Goal: Transaction & Acquisition: Book appointment/travel/reservation

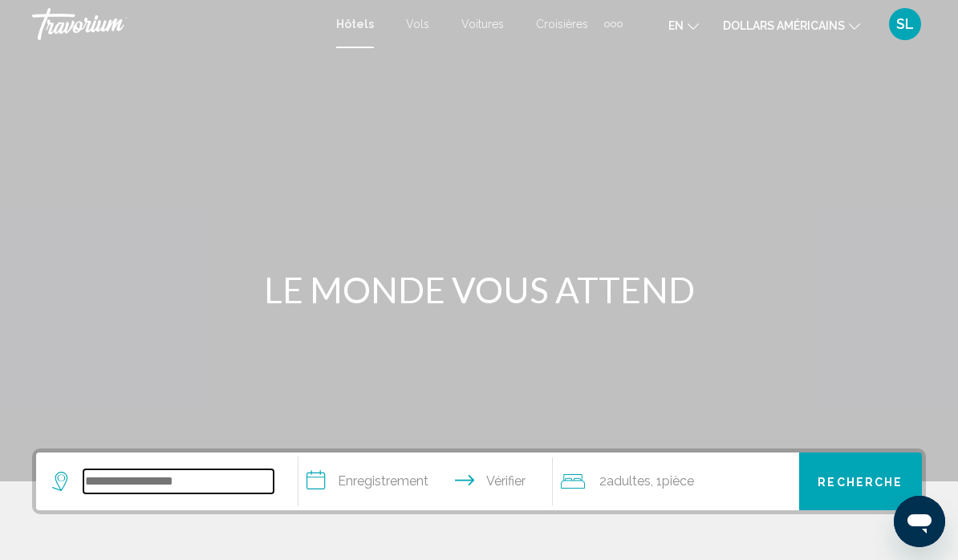
click at [177, 486] on input "Widget de recherche" at bounding box center [178, 482] width 190 height 24
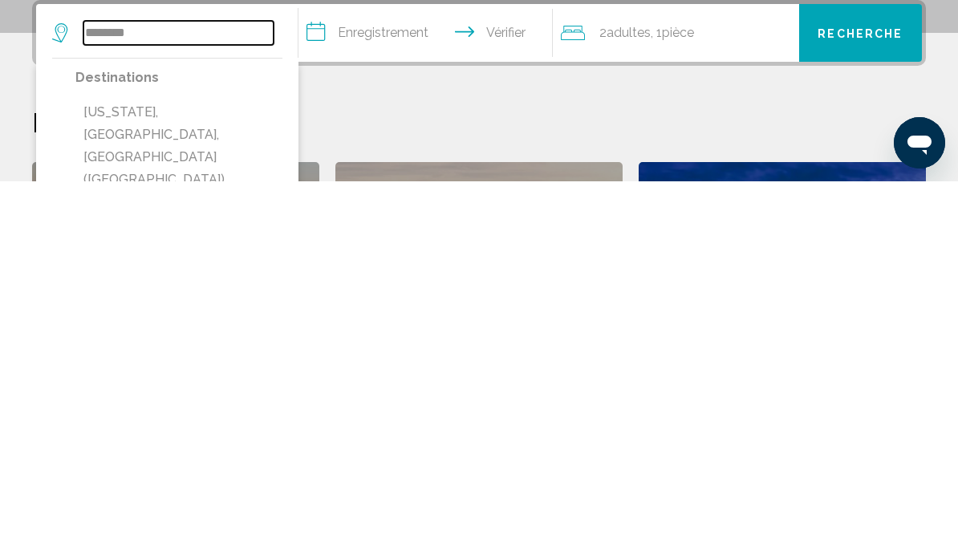
scroll to position [71, 0]
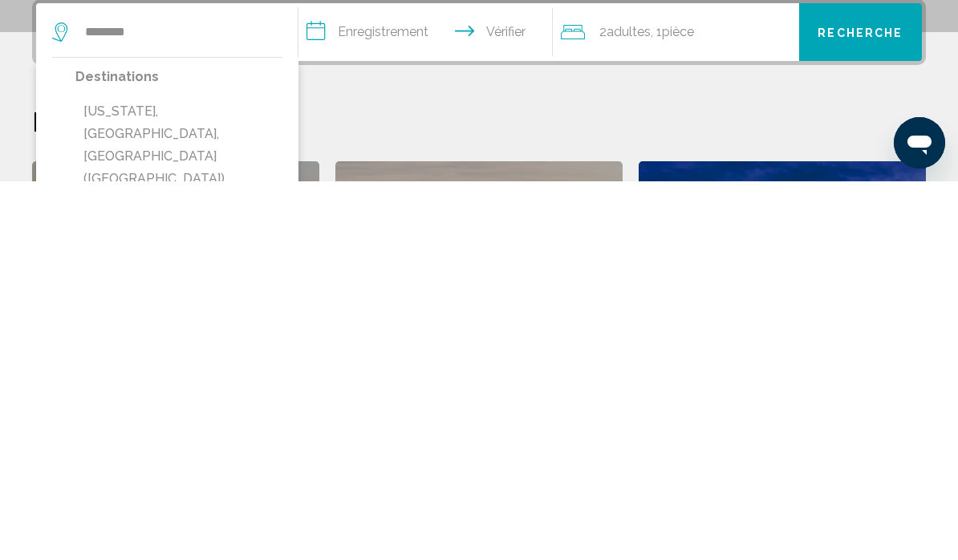
click at [223, 475] on button "[US_STATE], [GEOGRAPHIC_DATA], [GEOGRAPHIC_DATA] ([GEOGRAPHIC_DATA])" at bounding box center [178, 524] width 207 height 98
type input "**********"
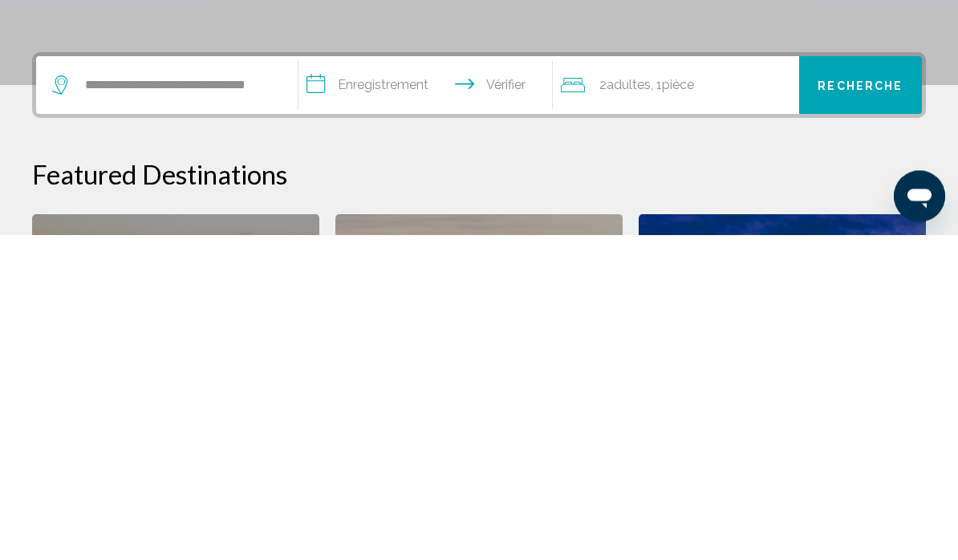
click at [637, 403] on font "adultes" at bounding box center [629, 410] width 44 height 15
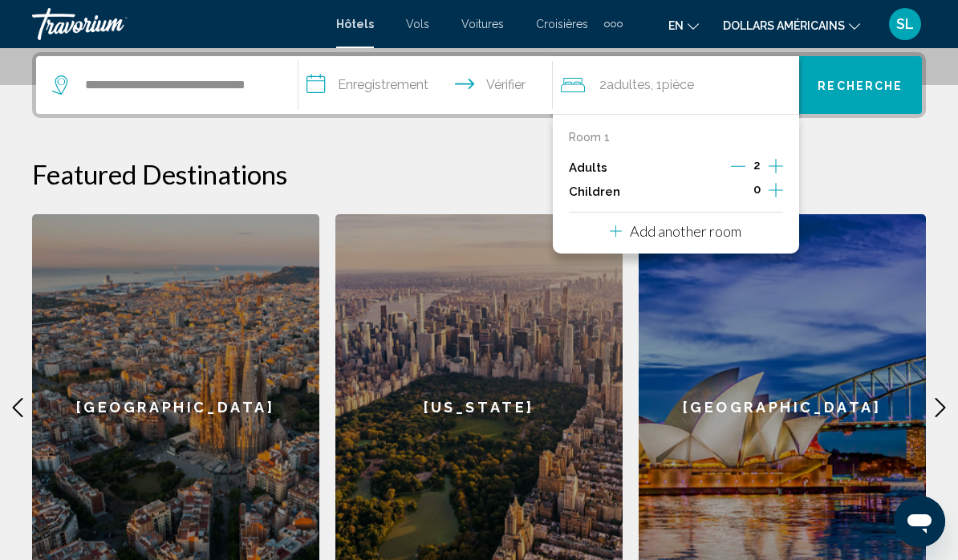
click at [779, 165] on icon "Increment adults" at bounding box center [776, 166] width 14 height 19
click at [780, 161] on icon "Increment adults" at bounding box center [776, 166] width 14 height 19
click at [875, 89] on font "Recherche" at bounding box center [860, 85] width 85 height 13
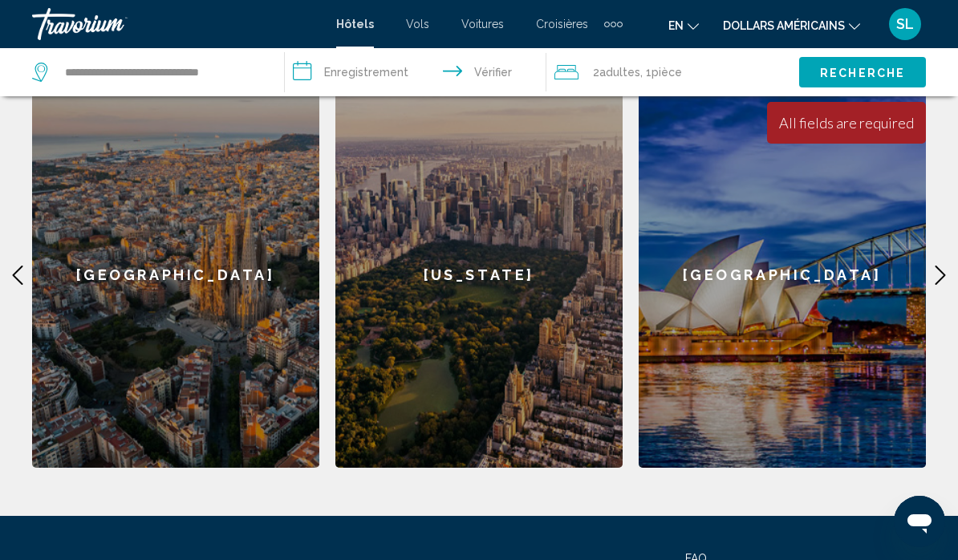
click at [499, 287] on div "[US_STATE]" at bounding box center [479, 275] width 287 height 386
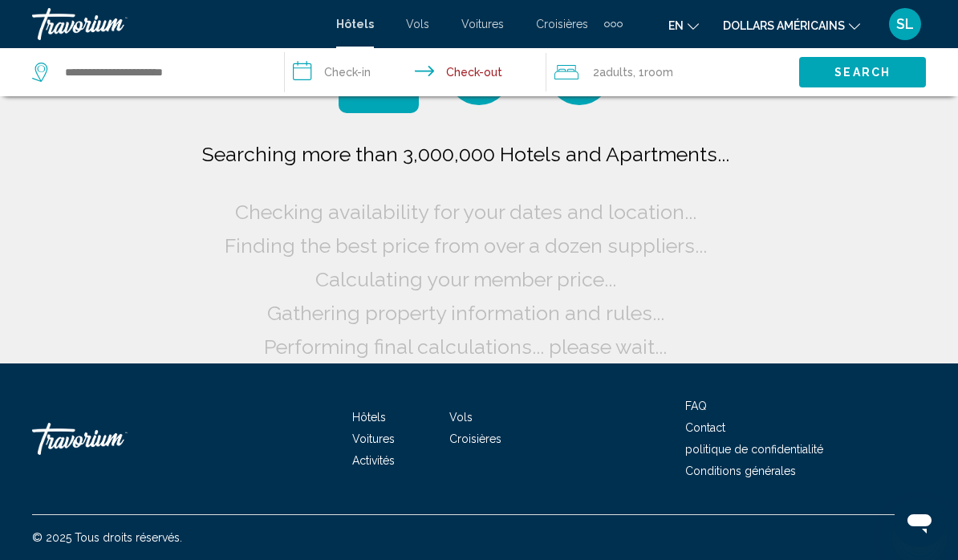
scroll to position [88, 0]
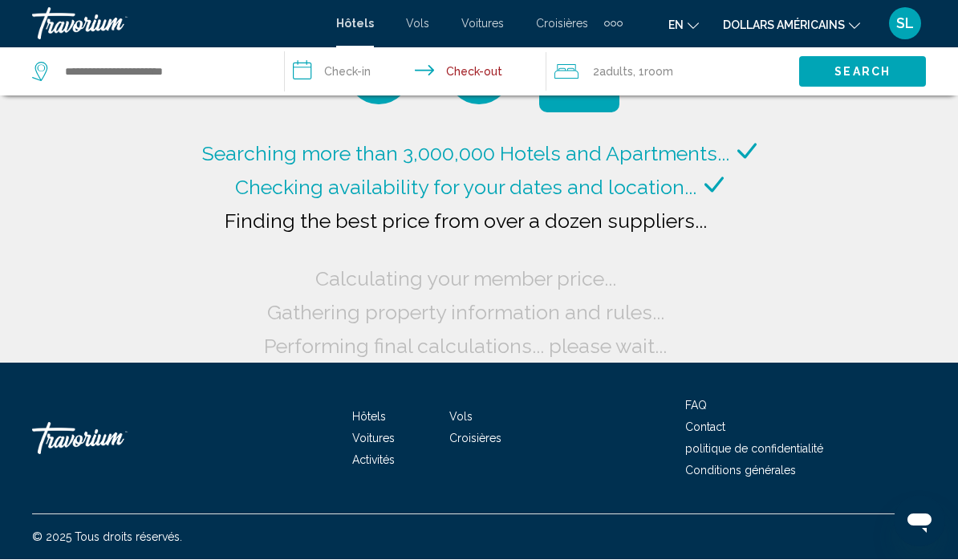
click at [344, 81] on input "**********" at bounding box center [418, 74] width 267 height 53
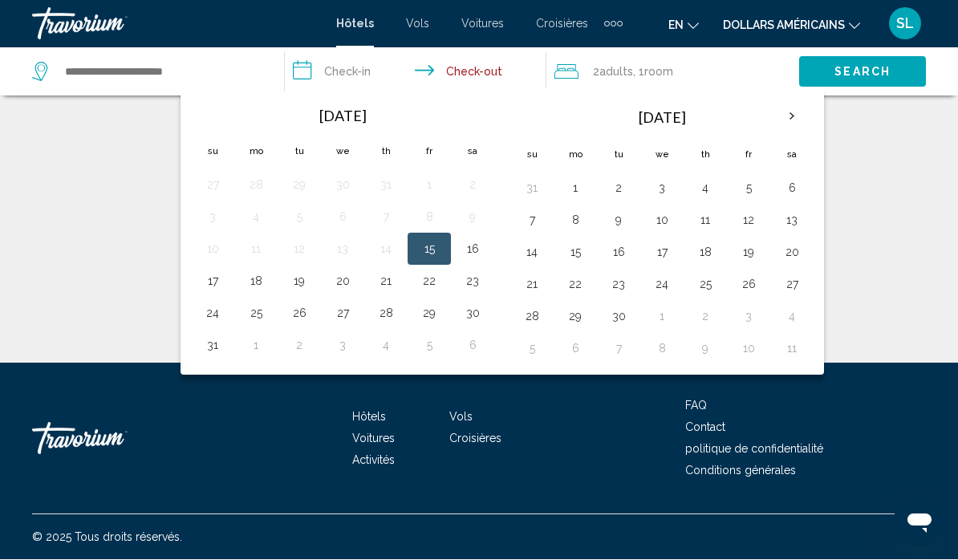
click at [619, 221] on button "9" at bounding box center [619, 221] width 26 height 22
click at [535, 248] on button "14" at bounding box center [532, 253] width 26 height 22
type input "**********"
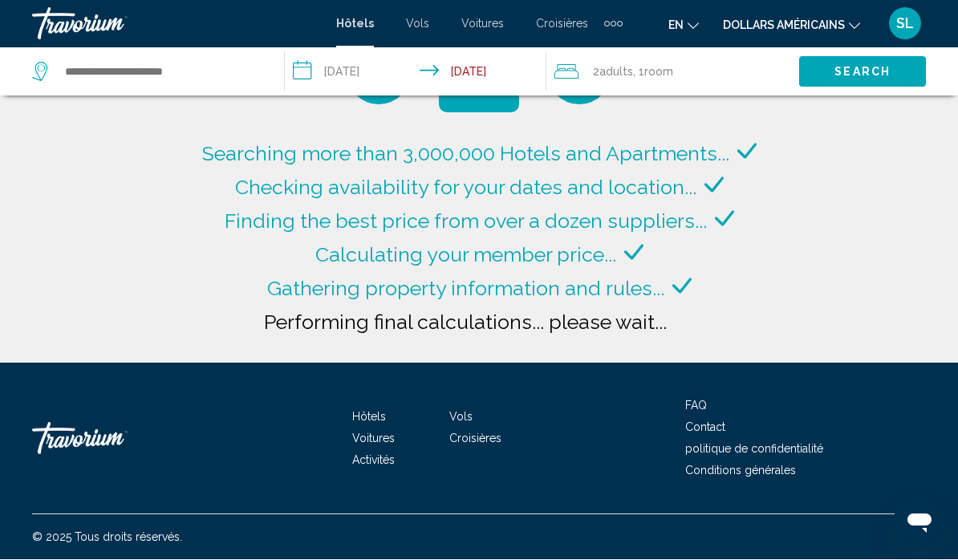
type input "**********"
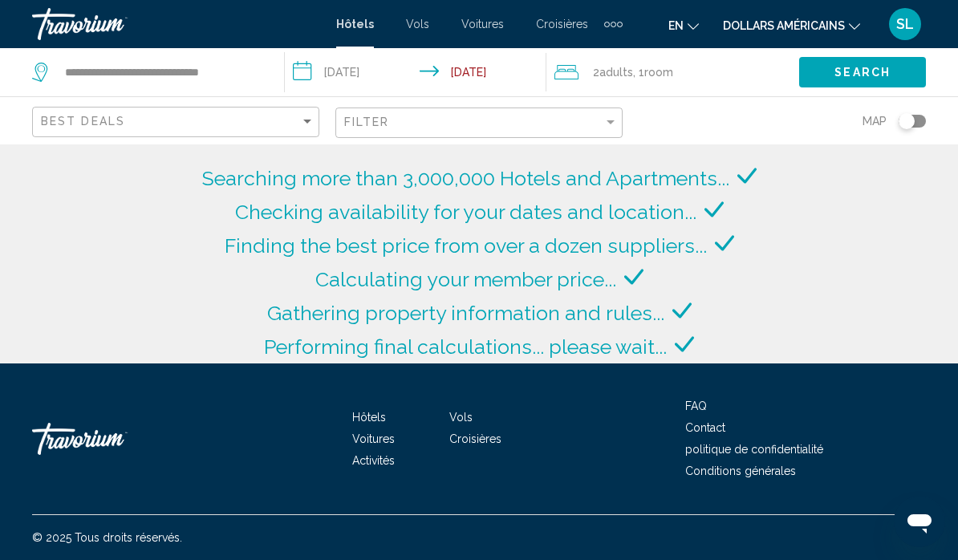
click at [636, 80] on span ", 1 Room rooms" at bounding box center [653, 72] width 40 height 22
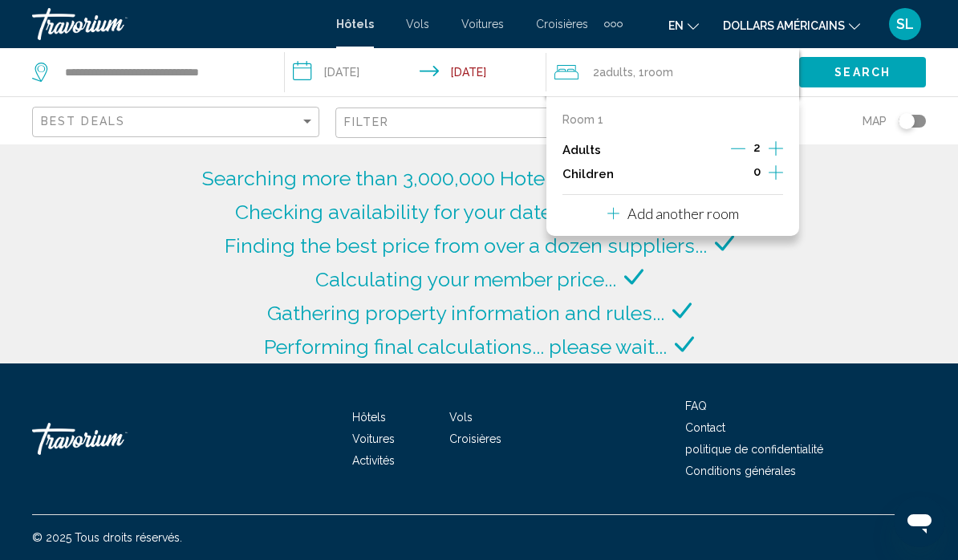
scroll to position [70, 0]
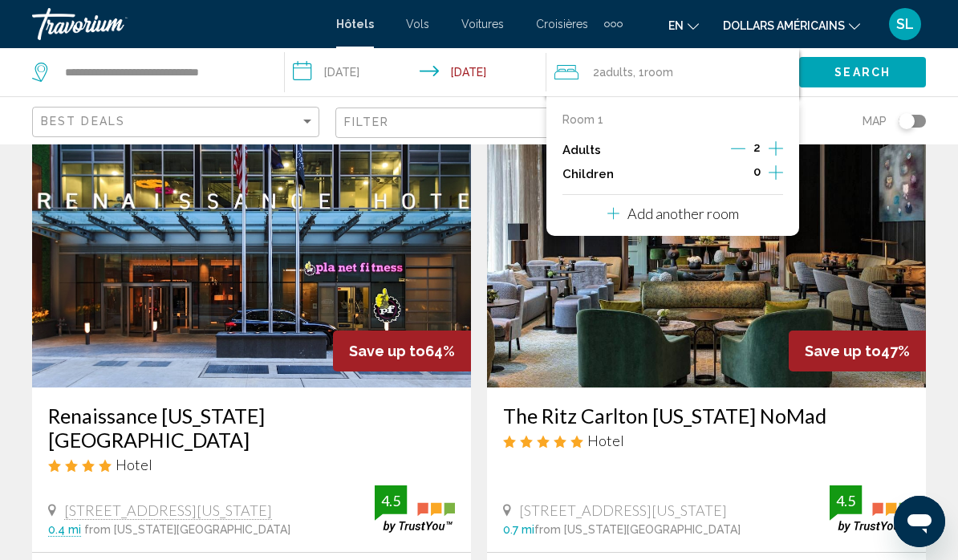
click at [779, 154] on icon "Increment adults" at bounding box center [776, 148] width 14 height 19
click at [779, 152] on icon "Increment adults" at bounding box center [776, 148] width 14 height 19
click at [354, 83] on input "**********" at bounding box center [418, 74] width 267 height 53
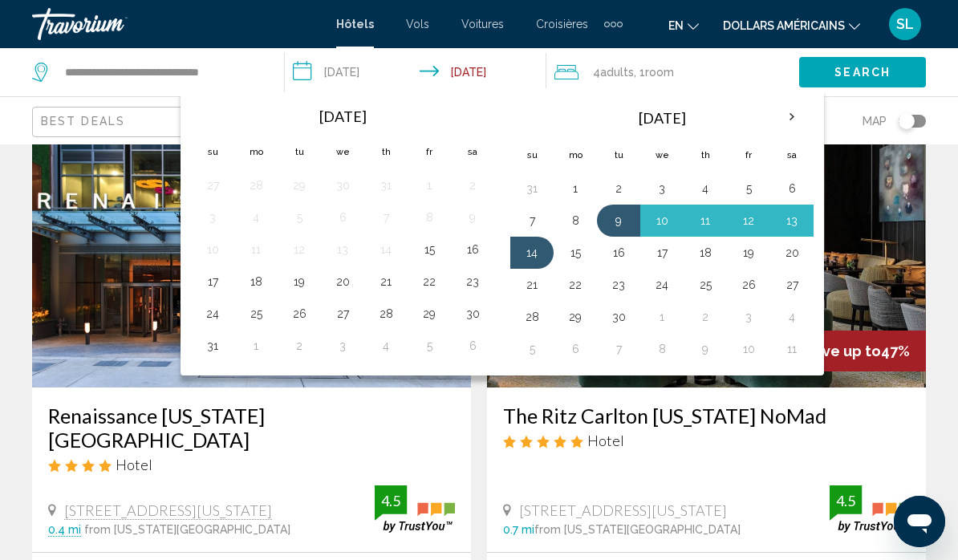
click at [622, 222] on button "9" at bounding box center [619, 221] width 26 height 22
click at [533, 258] on button "14" at bounding box center [532, 253] width 26 height 22
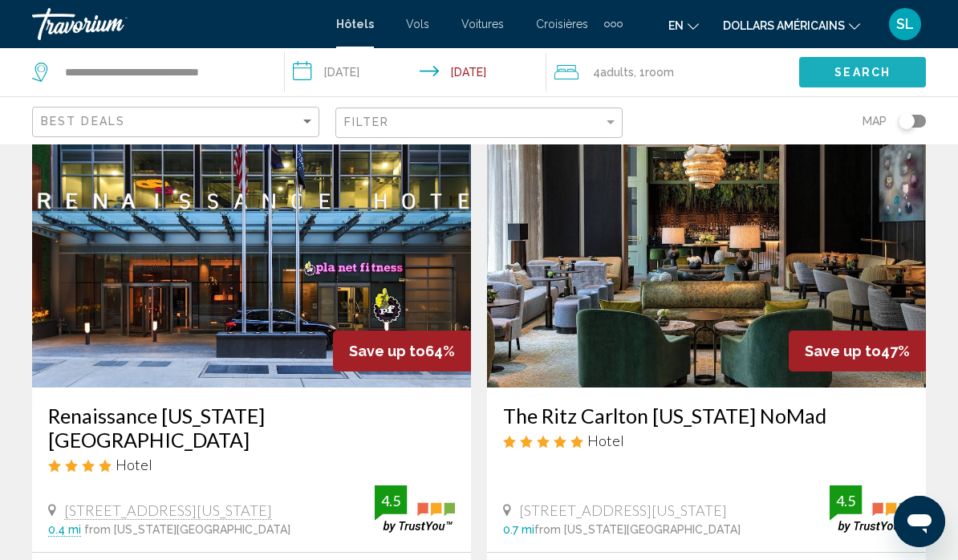
click at [865, 76] on span "Search" at bounding box center [863, 73] width 56 height 13
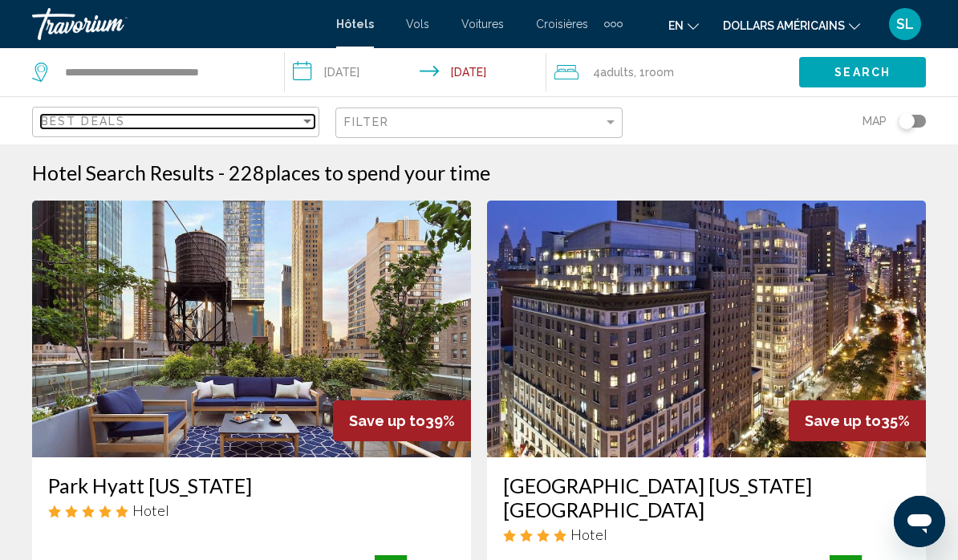
click at [306, 121] on div "Sort by" at bounding box center [307, 122] width 8 height 4
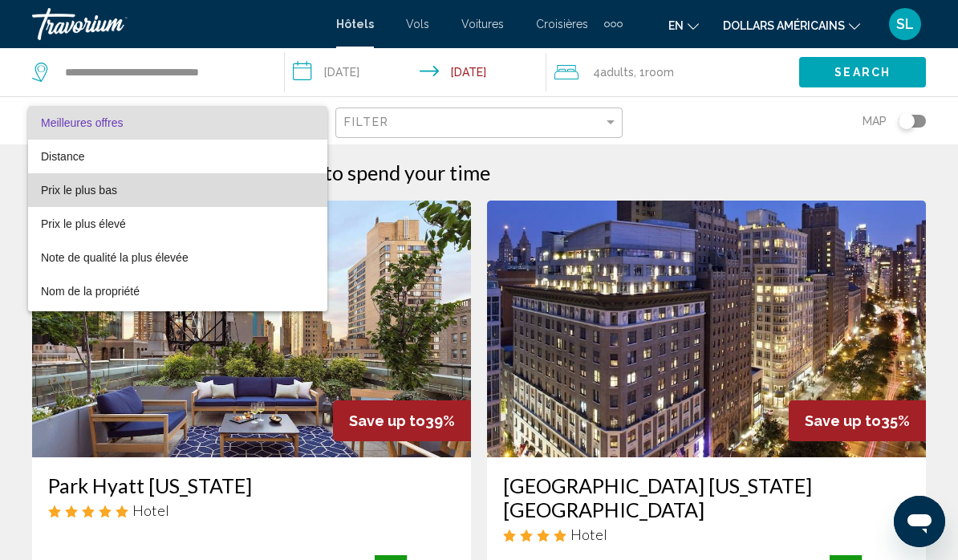
click at [104, 193] on font "Prix le plus bas" at bounding box center [79, 190] width 76 height 13
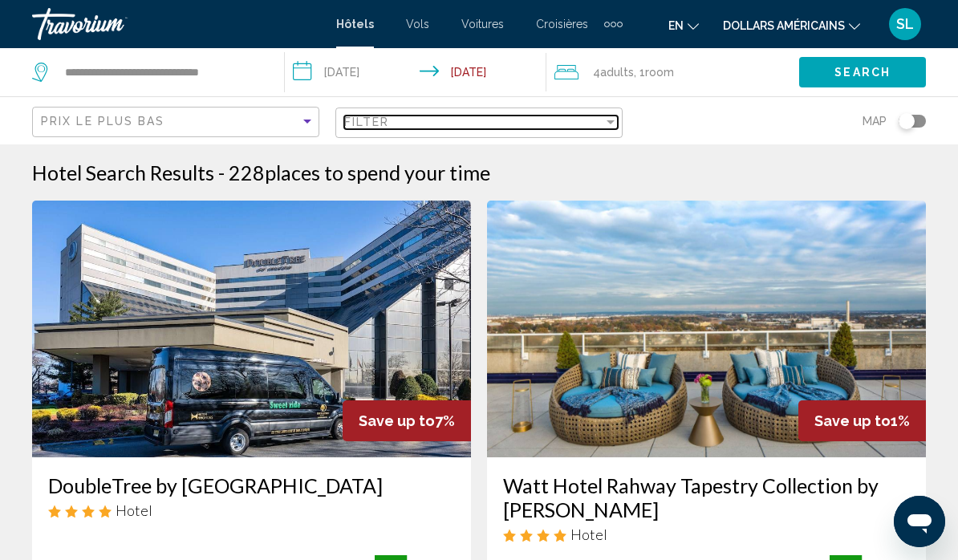
click at [607, 121] on div "Filter" at bounding box center [611, 122] width 8 height 4
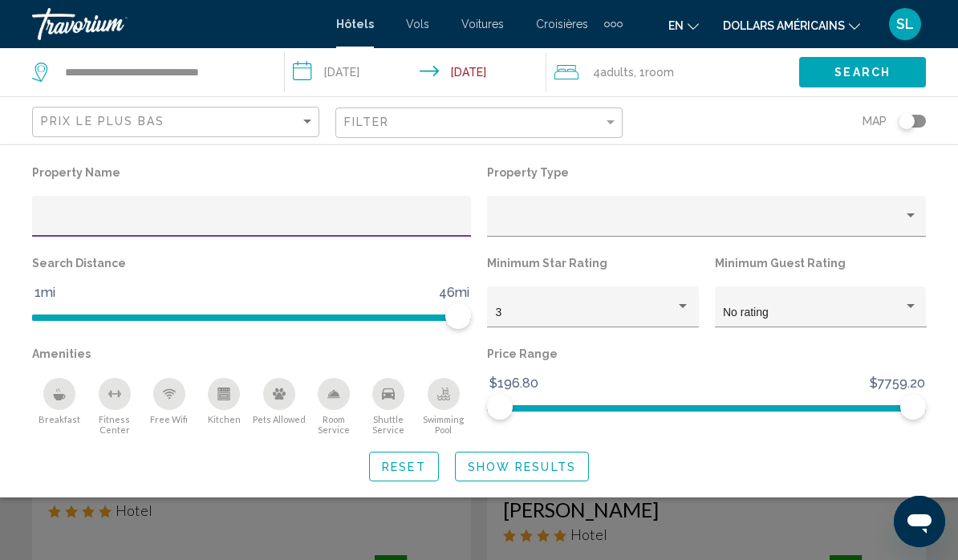
click at [783, 152] on div "Property Name Property Type Search Distance 1mi 46mi 46mi Minimum Star Rating 3…" at bounding box center [479, 320] width 958 height 353
click at [868, 72] on span "Search" at bounding box center [863, 73] width 56 height 13
click at [692, 518] on div "Search widget" at bounding box center [479, 400] width 958 height 319
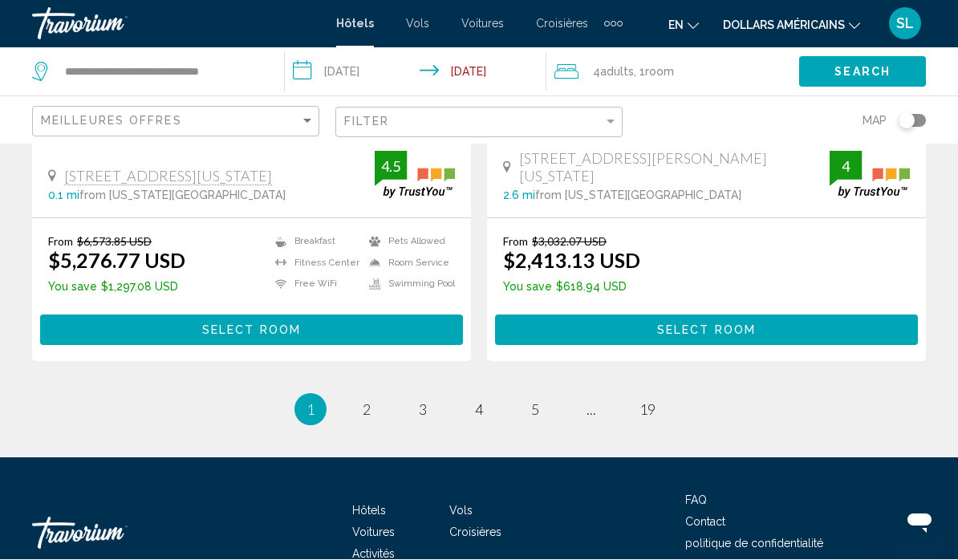
scroll to position [3316, 0]
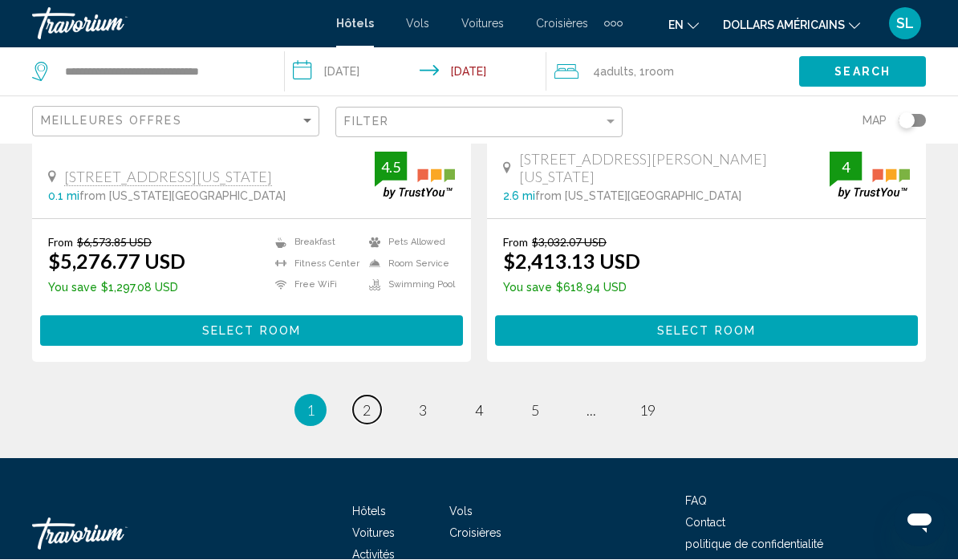
click at [367, 397] on link "page 2" at bounding box center [367, 411] width 28 height 28
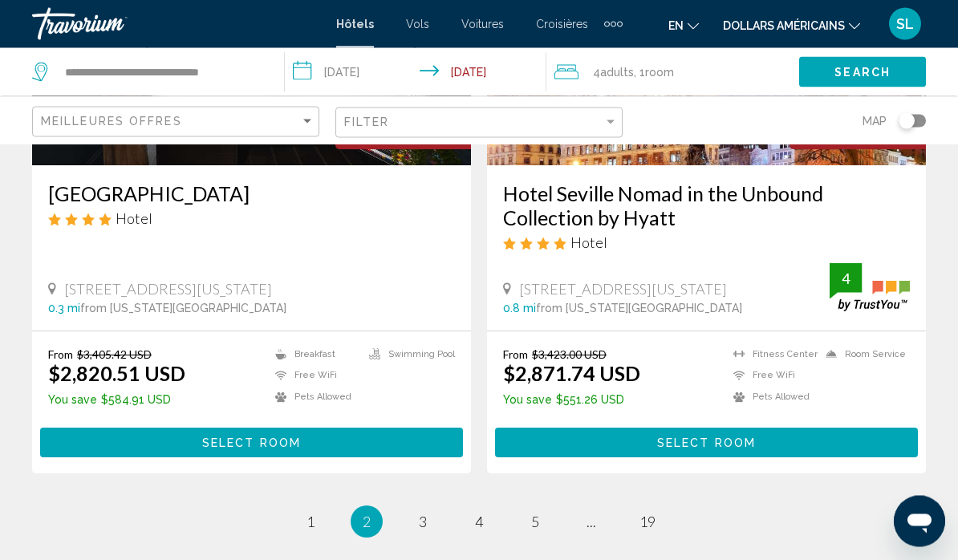
scroll to position [3243, 0]
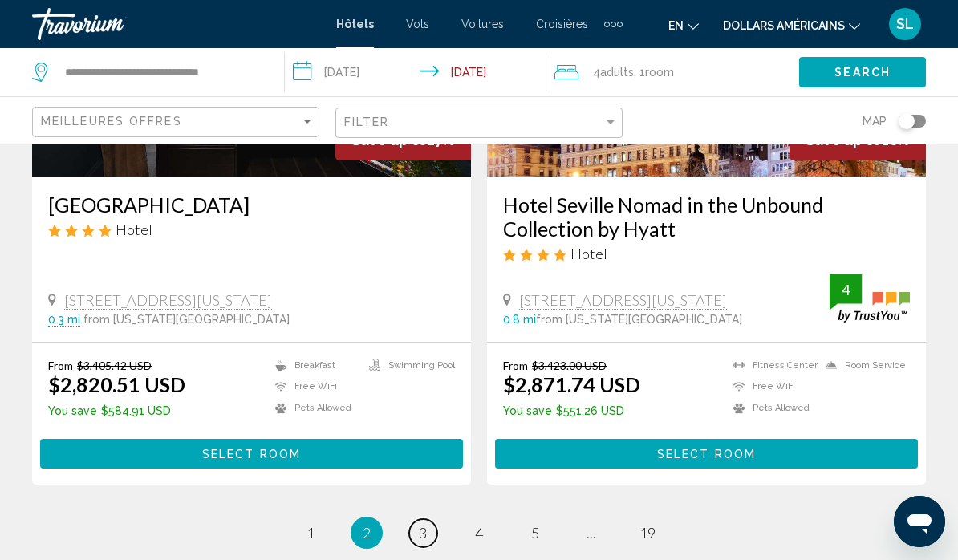
click at [429, 519] on link "page 3" at bounding box center [423, 533] width 28 height 28
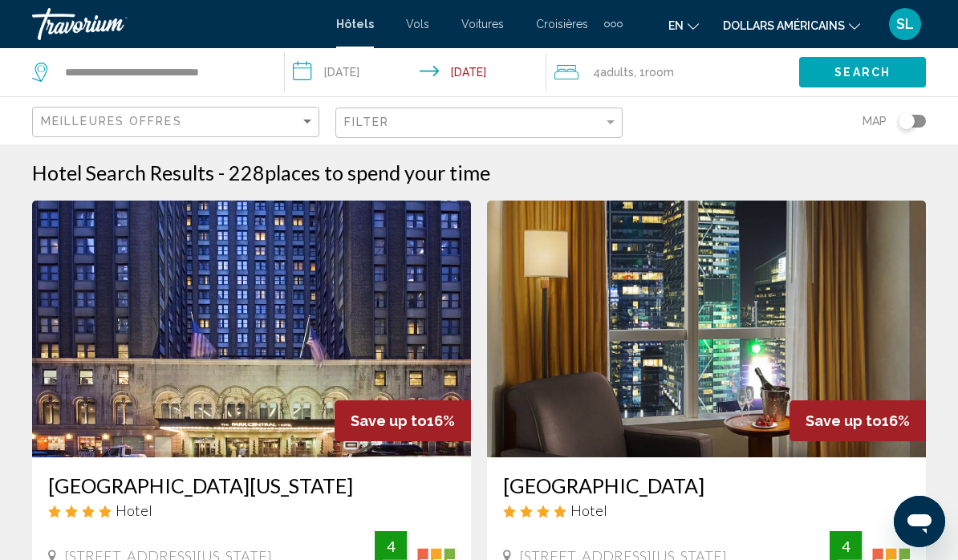
click at [668, 78] on span "Room" at bounding box center [659, 72] width 29 height 13
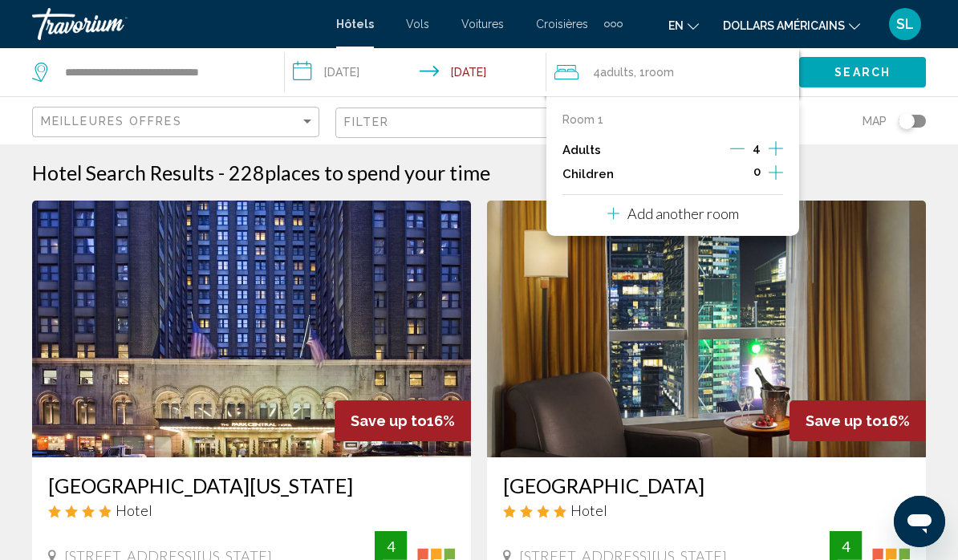
click at [700, 216] on p "Add another room" at bounding box center [684, 214] width 112 height 18
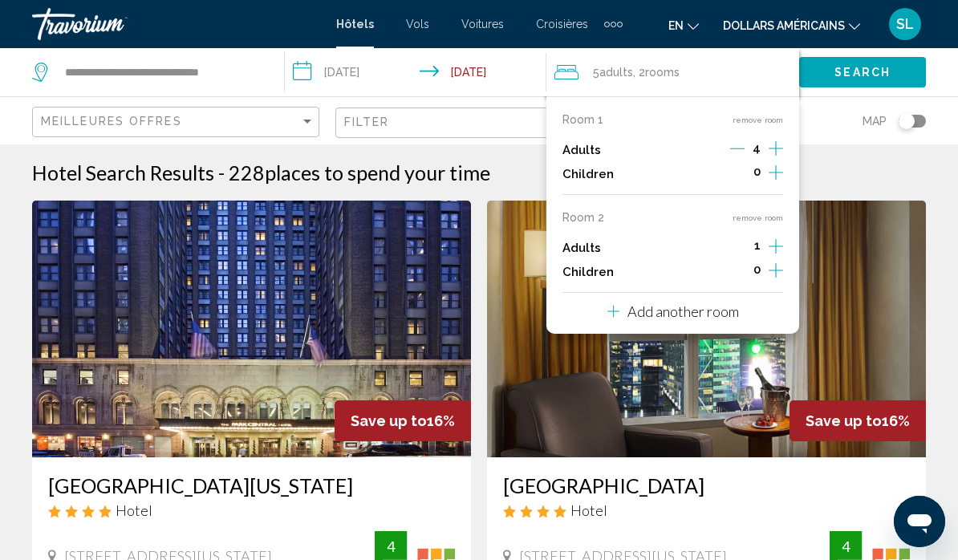
click at [745, 150] on icon "Decrement adults" at bounding box center [738, 148] width 14 height 14
click at [733, 156] on button "Decrement adults" at bounding box center [739, 149] width 14 height 19
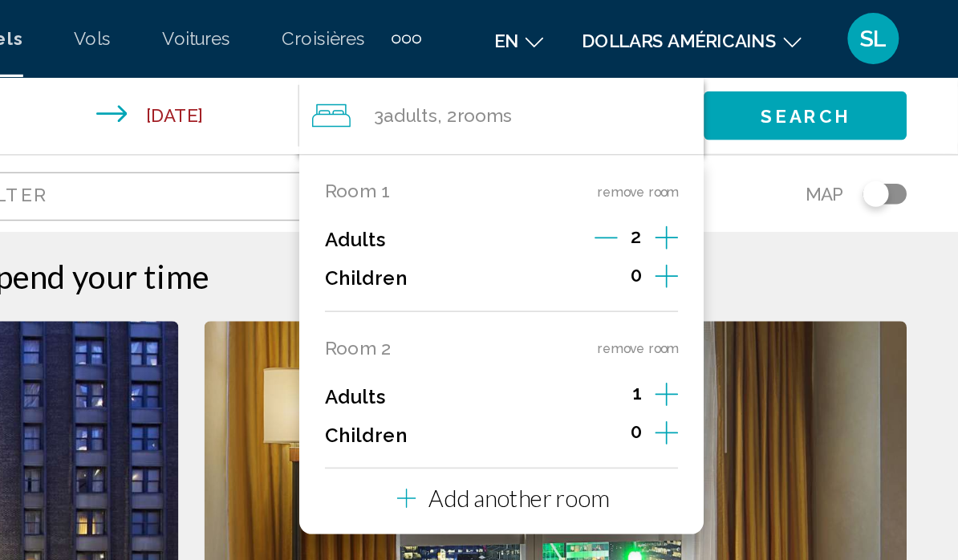
click at [769, 173] on icon "Increment children" at bounding box center [776, 172] width 14 height 19
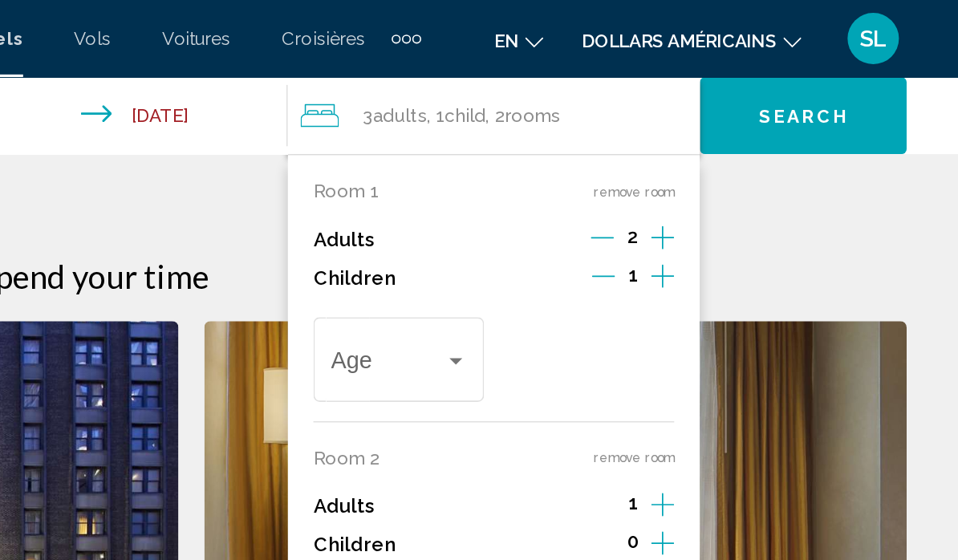
click at [767, 176] on icon "Increment children" at bounding box center [774, 172] width 14 height 19
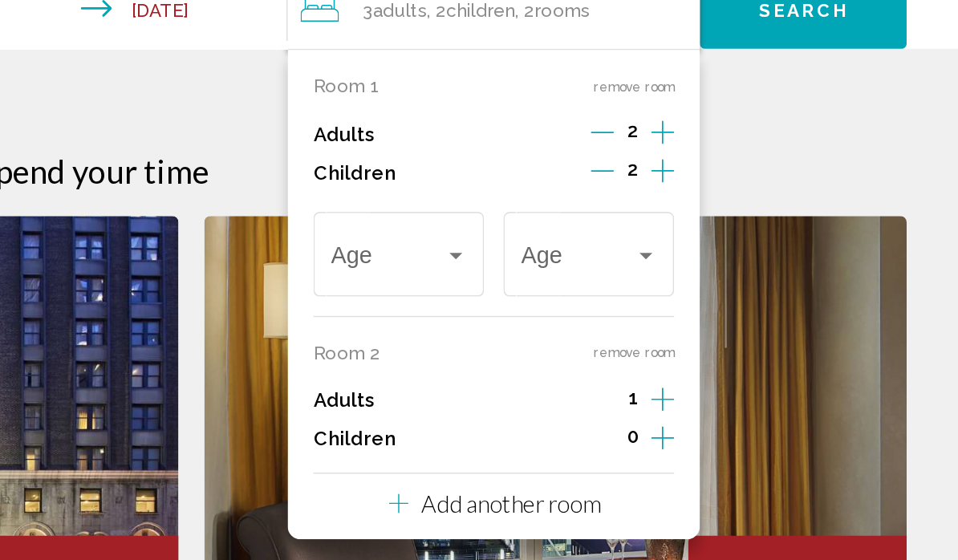
click at [641, 224] on div "Travelers: 3 adults, 2 children" at bounding box center [645, 226] width 8 height 4
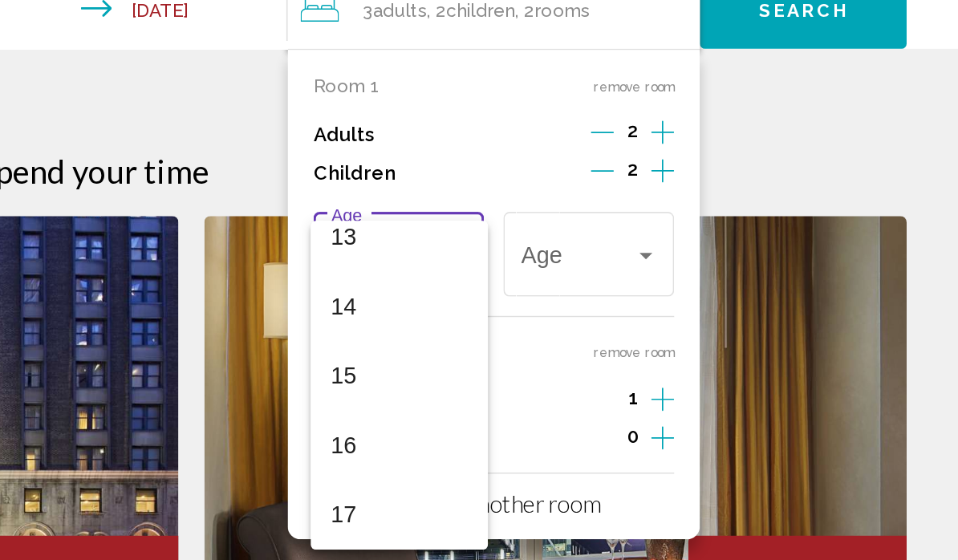
scroll to position [575, 0]
click at [473, 177] on div at bounding box center [479, 280] width 958 height 560
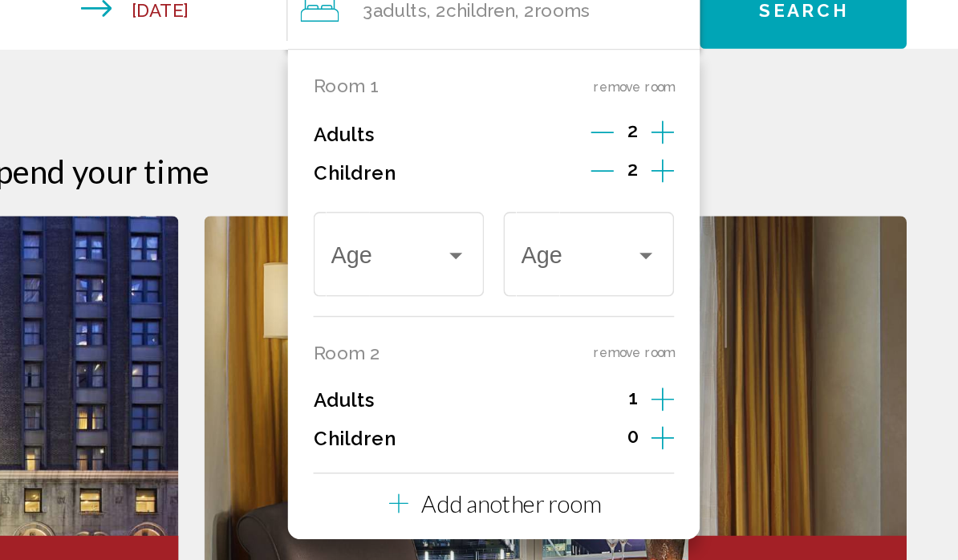
click at [487, 201] on img "Contenu principal" at bounding box center [706, 329] width 439 height 257
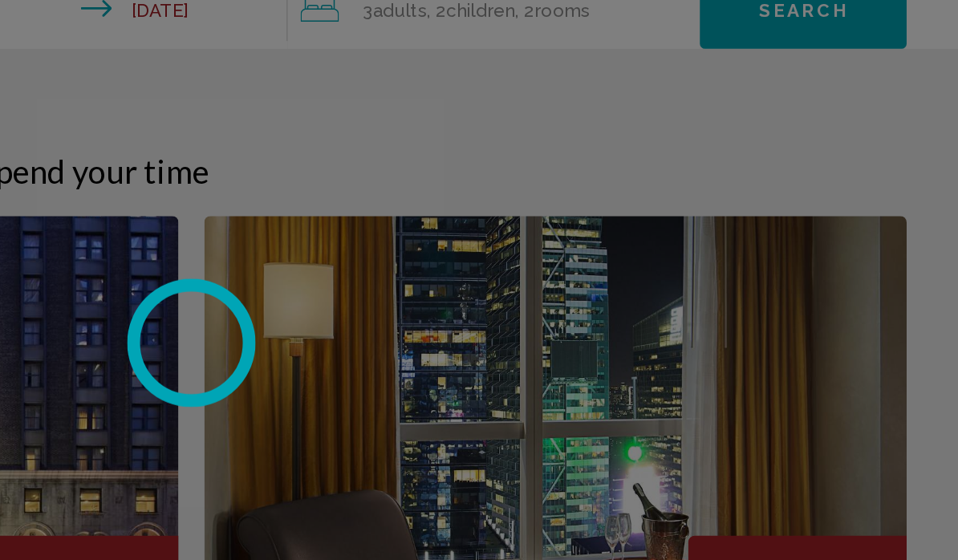
click at [485, 161] on div "Hotel Search Results - 228 places to spend your time" at bounding box center [479, 173] width 894 height 24
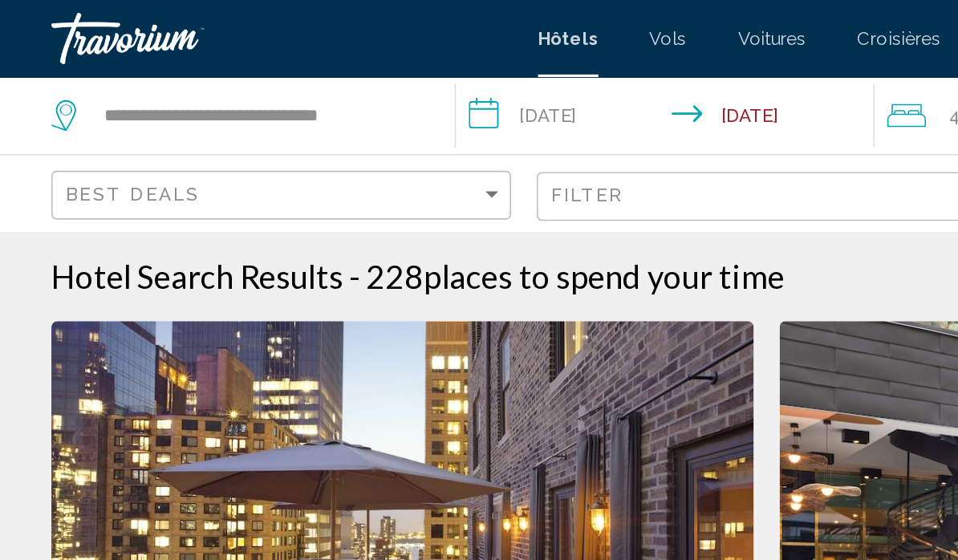
scroll to position [41, 0]
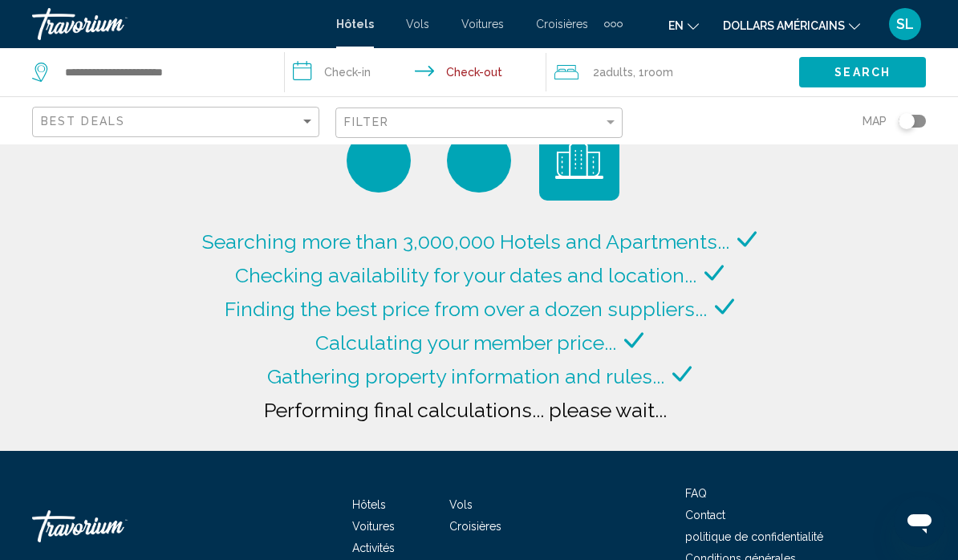
type input "**********"
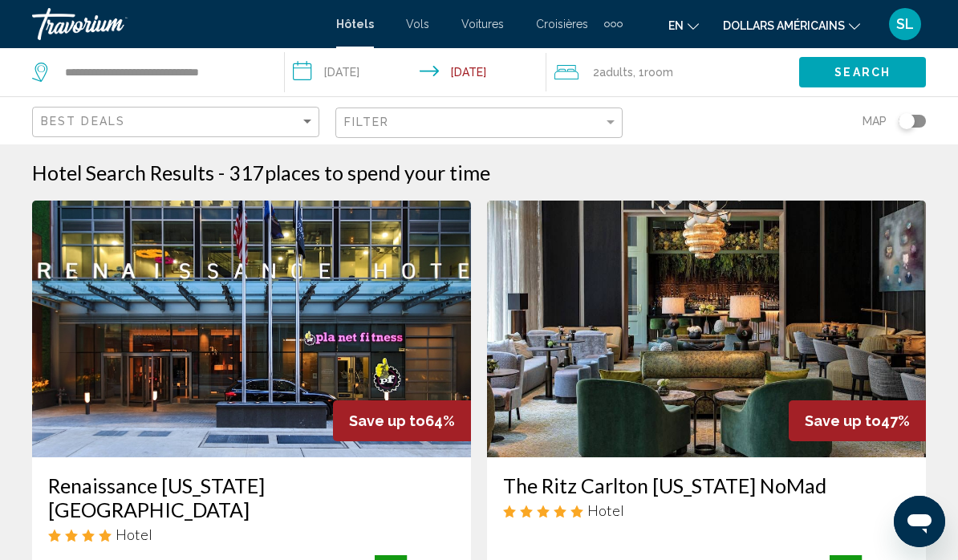
click at [349, 77] on input "**********" at bounding box center [418, 74] width 267 height 53
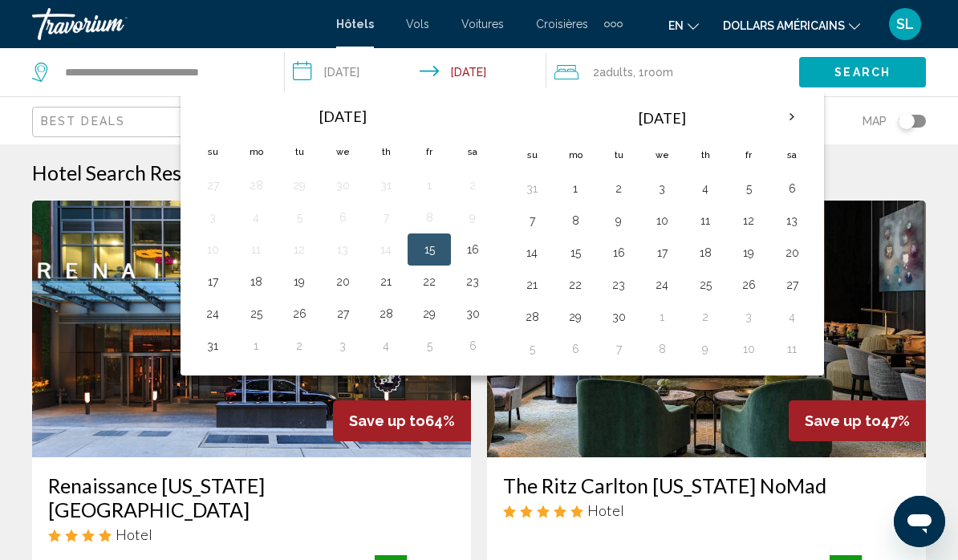
click at [16, 59] on app-destination-search "**********" at bounding box center [142, 72] width 285 height 48
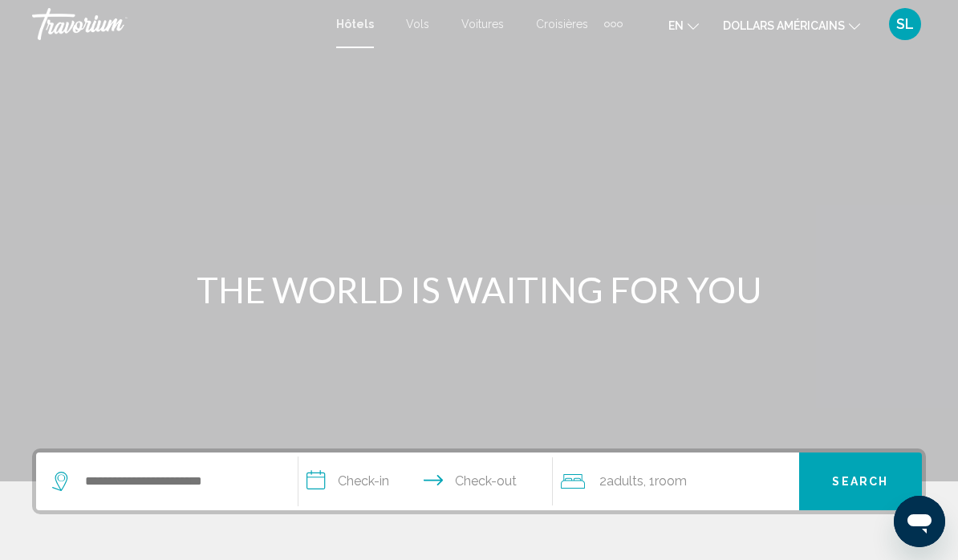
click at [827, 34] on button "dollars américains USD ($) MXN (Mexique$) CAD ($ CA) GBP (£) EUR (€) AUD (A$) N…" at bounding box center [791, 25] width 137 height 23
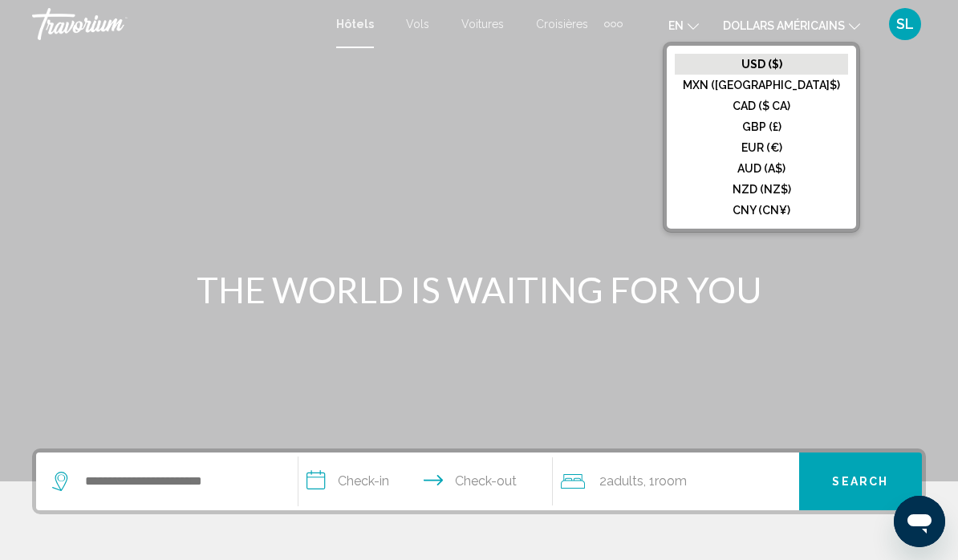
click at [791, 108] on font "CAD ($ CA)" at bounding box center [762, 106] width 58 height 13
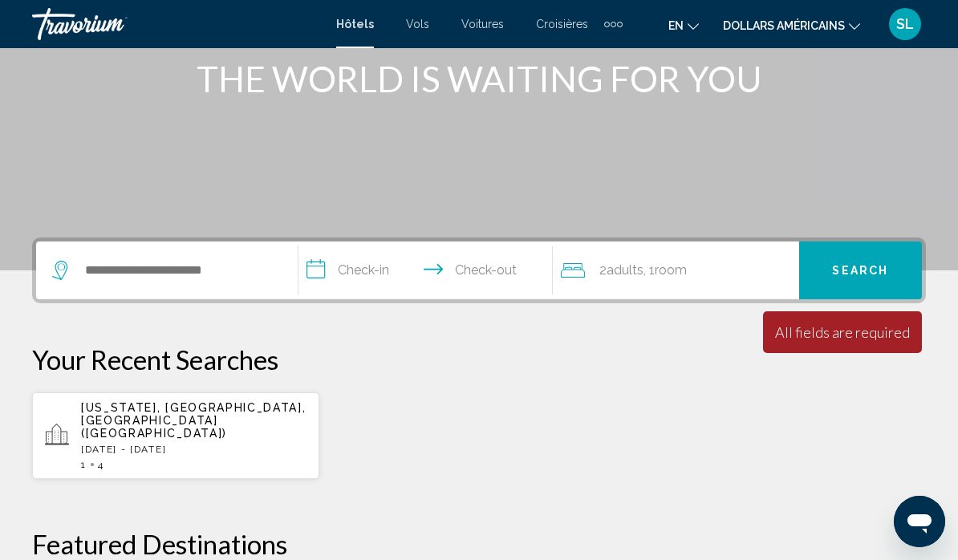
scroll to position [213, 0]
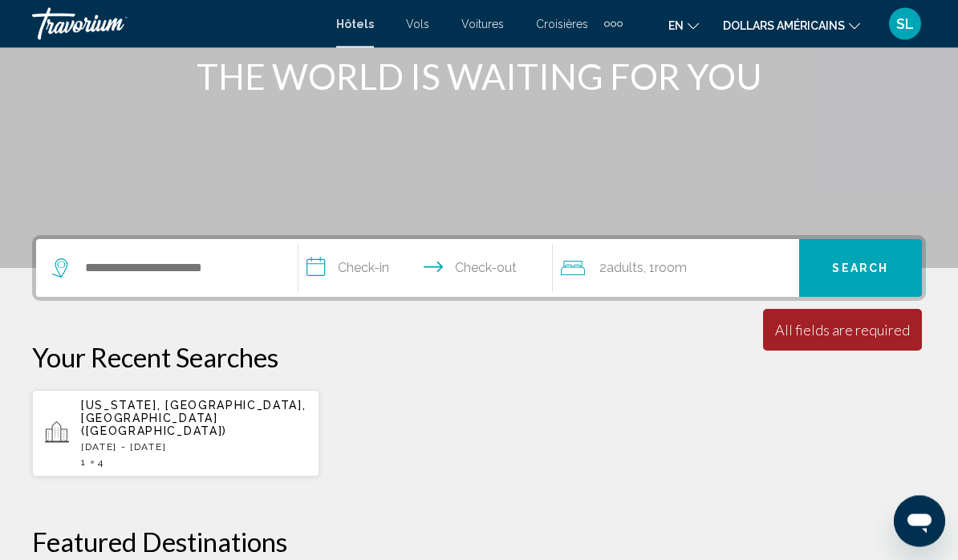
click at [239, 442] on p "[DATE] - [DATE]" at bounding box center [194, 447] width 226 height 11
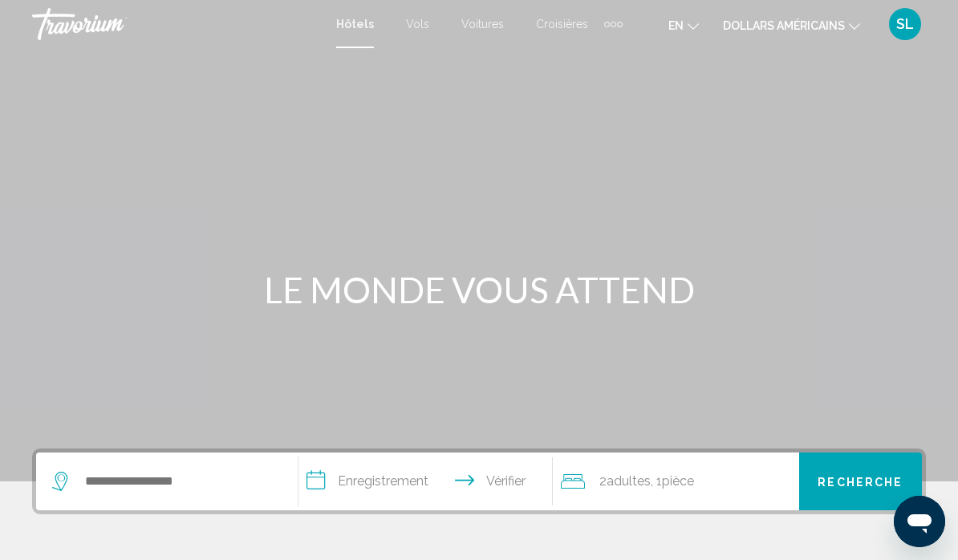
click at [907, 20] on font "SL" at bounding box center [906, 23] width 18 height 17
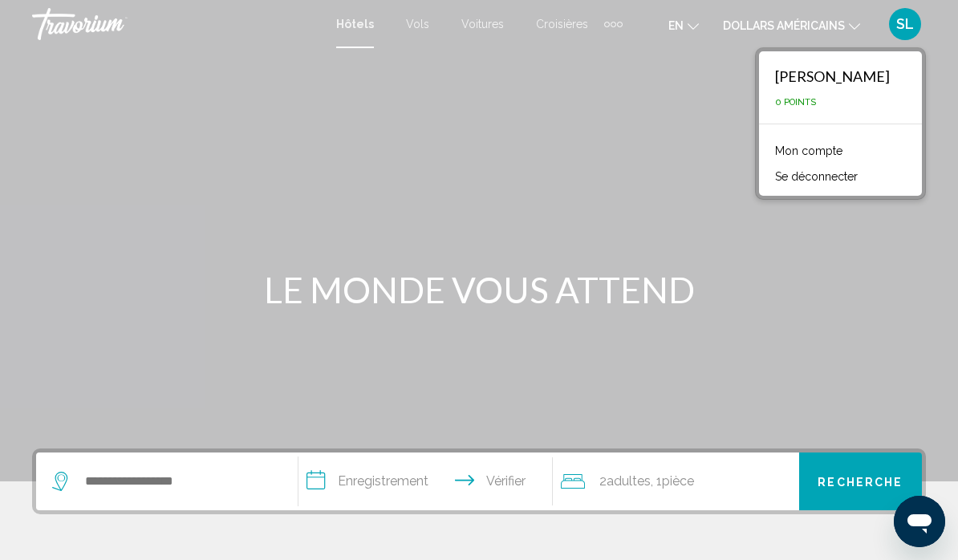
click at [843, 153] on font "Mon compte" at bounding box center [808, 150] width 67 height 13
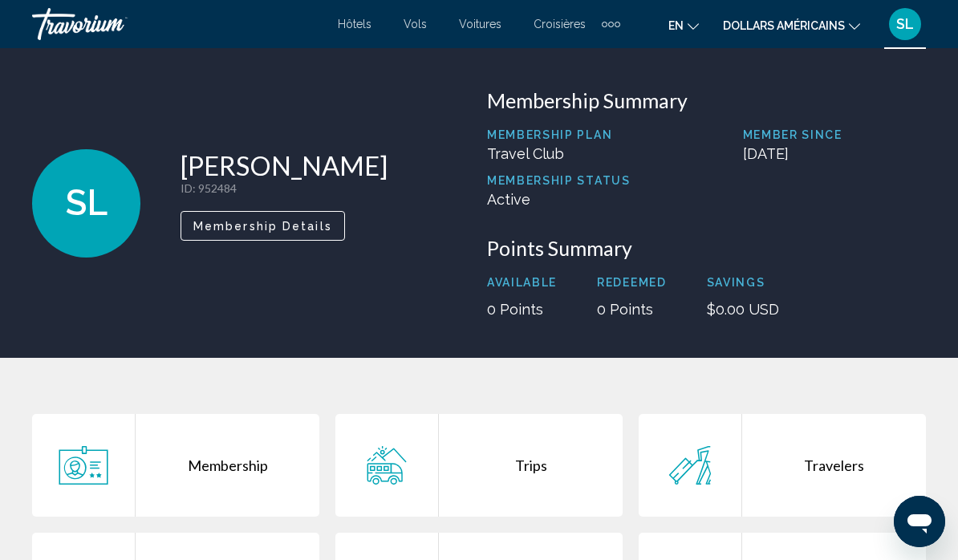
click at [910, 26] on font "SL" at bounding box center [906, 23] width 18 height 17
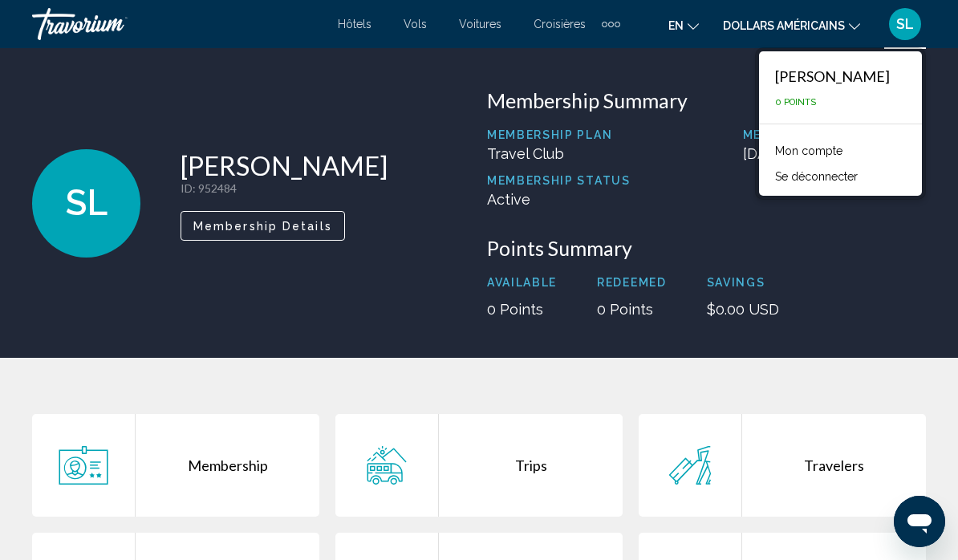
click at [843, 156] on font "Mon compte" at bounding box center [808, 150] width 67 height 13
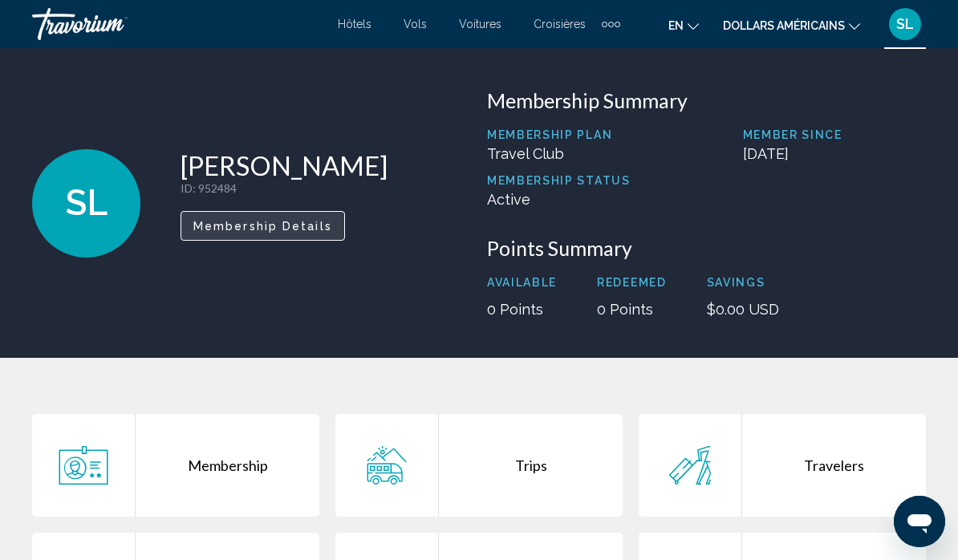
click at [289, 222] on span "Membership Details" at bounding box center [262, 226] width 139 height 13
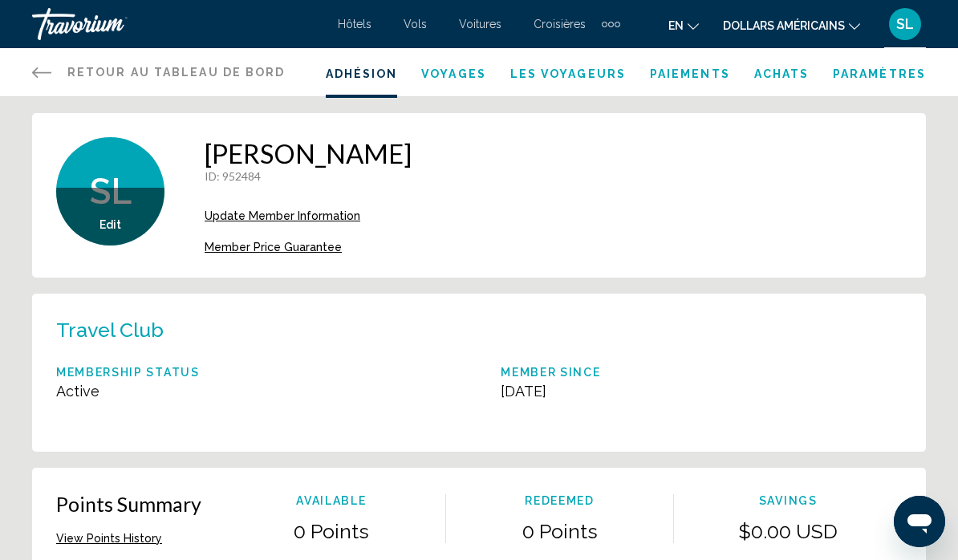
click at [149, 66] on font "Retour au tableau de bord" at bounding box center [176, 72] width 218 height 13
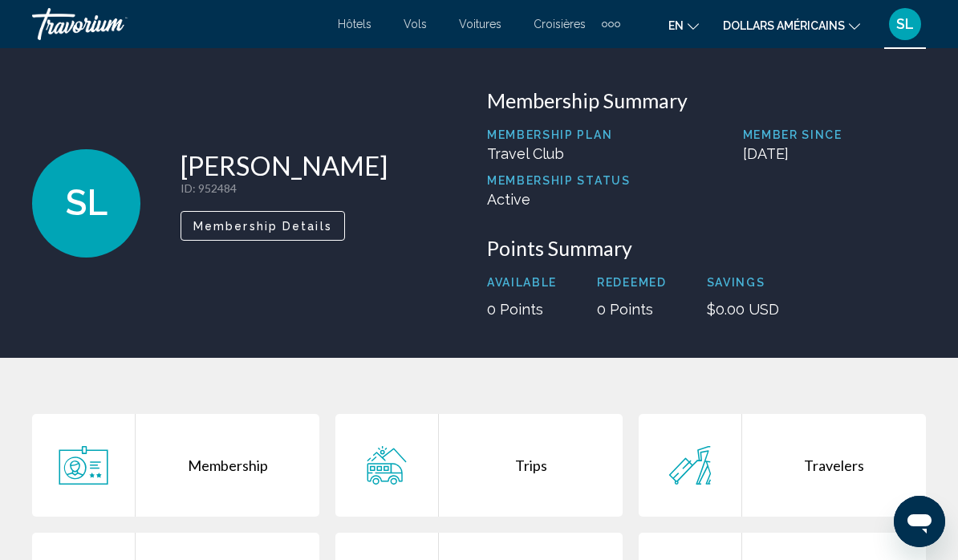
click at [902, 26] on font "SL" at bounding box center [906, 23] width 18 height 17
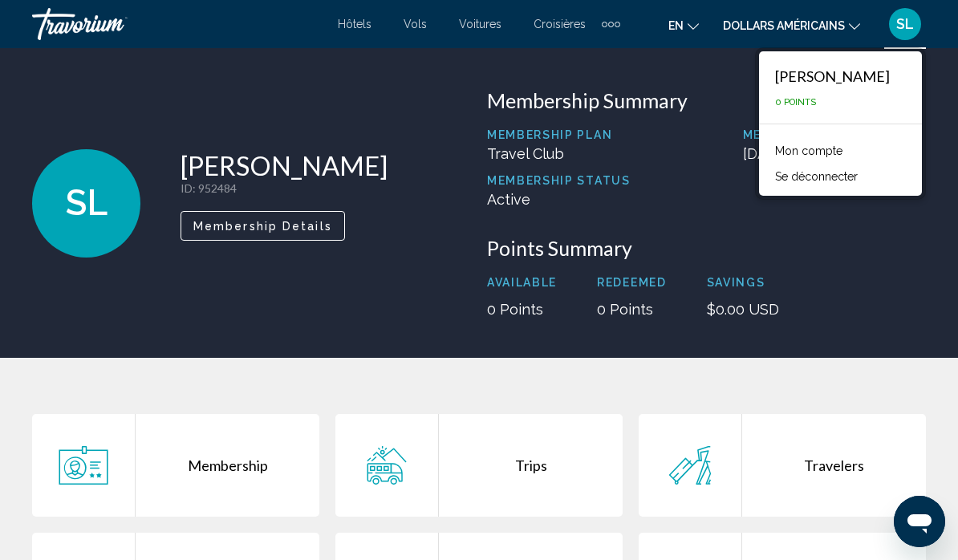
click at [843, 152] on font "Mon compte" at bounding box center [808, 150] width 67 height 13
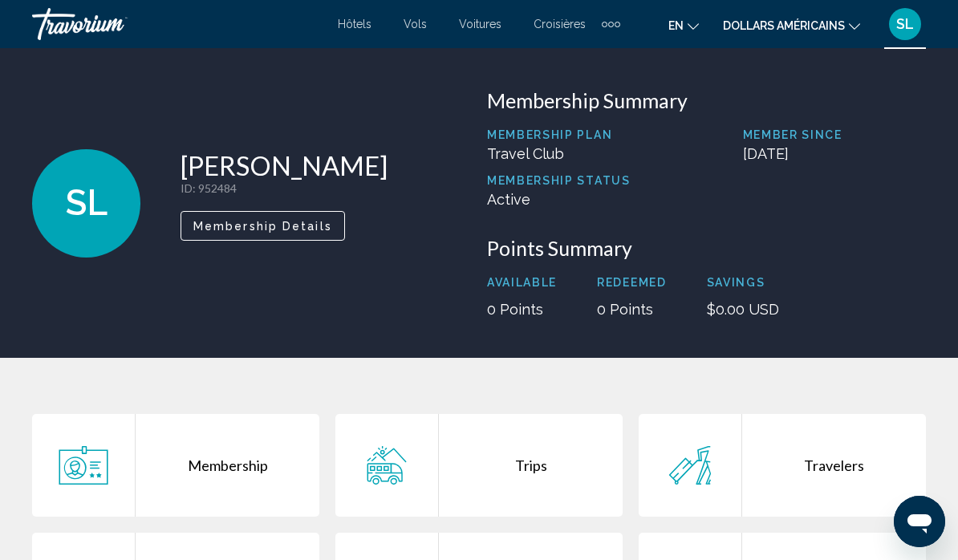
click at [254, 459] on div "Membership" at bounding box center [228, 465] width 184 height 103
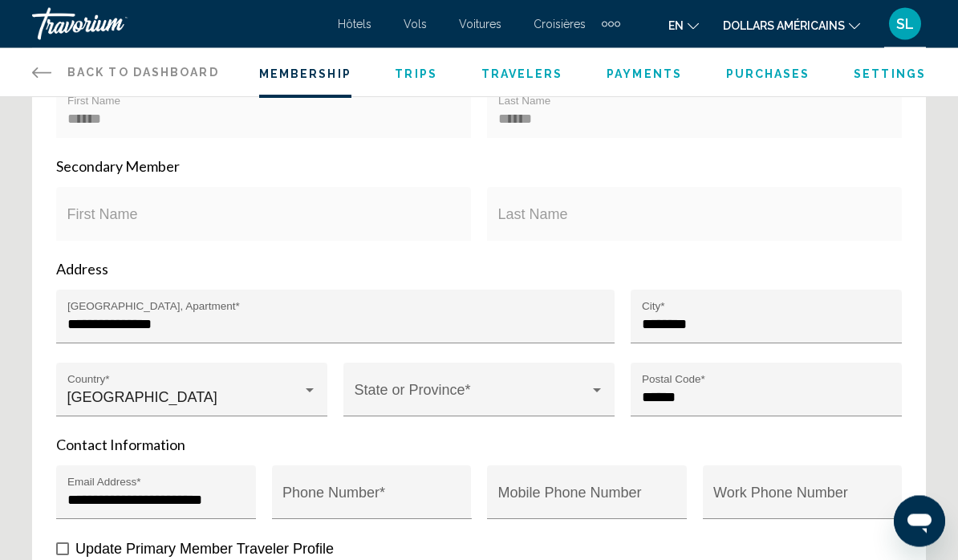
scroll to position [612, 0]
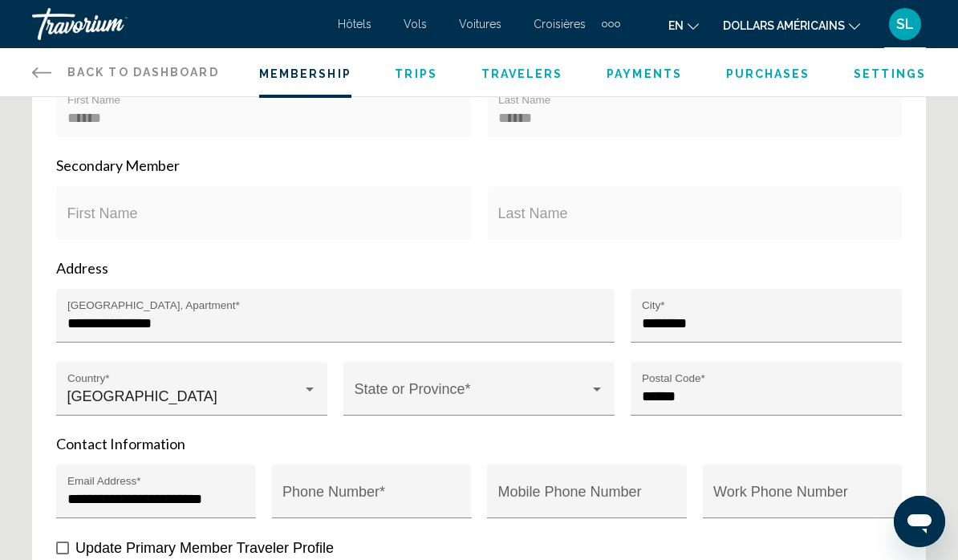
click at [381, 501] on input "Phone Number *" at bounding box center [372, 499] width 178 height 16
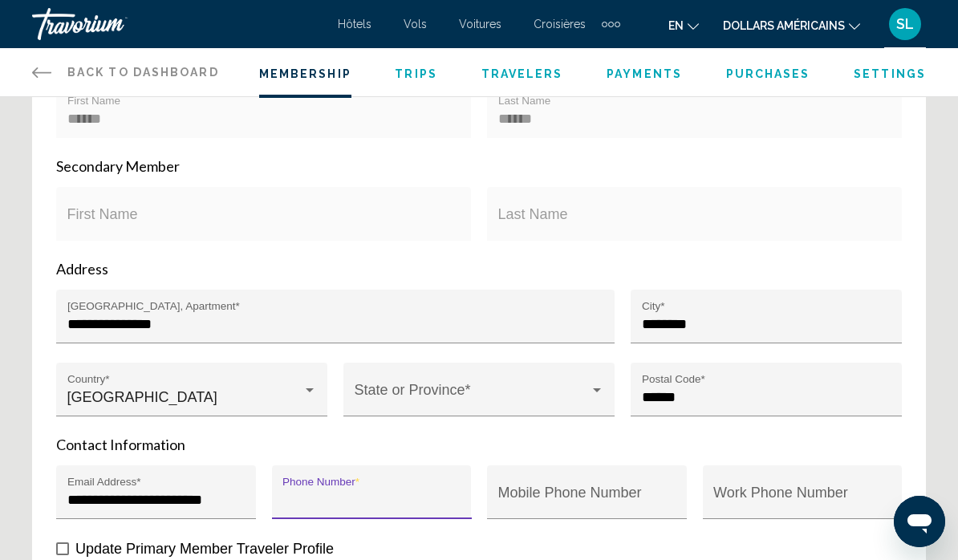
scroll to position [613, 0]
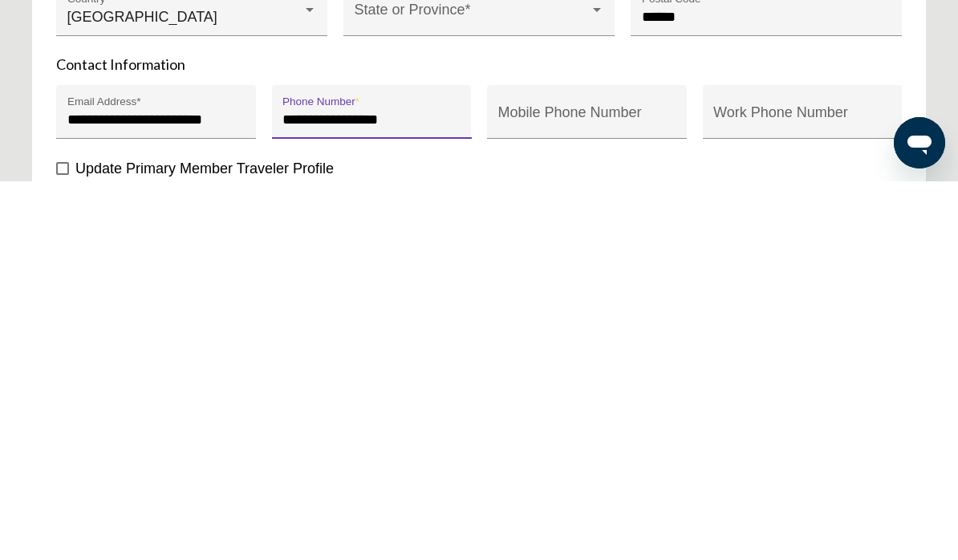
type input "**********"
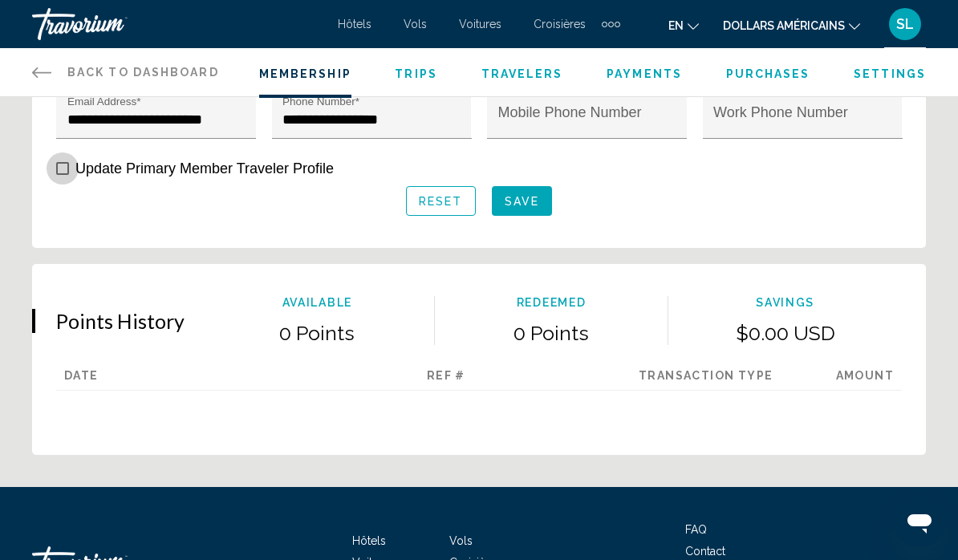
click at [58, 175] on span "Contenu principal" at bounding box center [62, 168] width 13 height 13
click at [531, 207] on span "Save" at bounding box center [522, 201] width 35 height 13
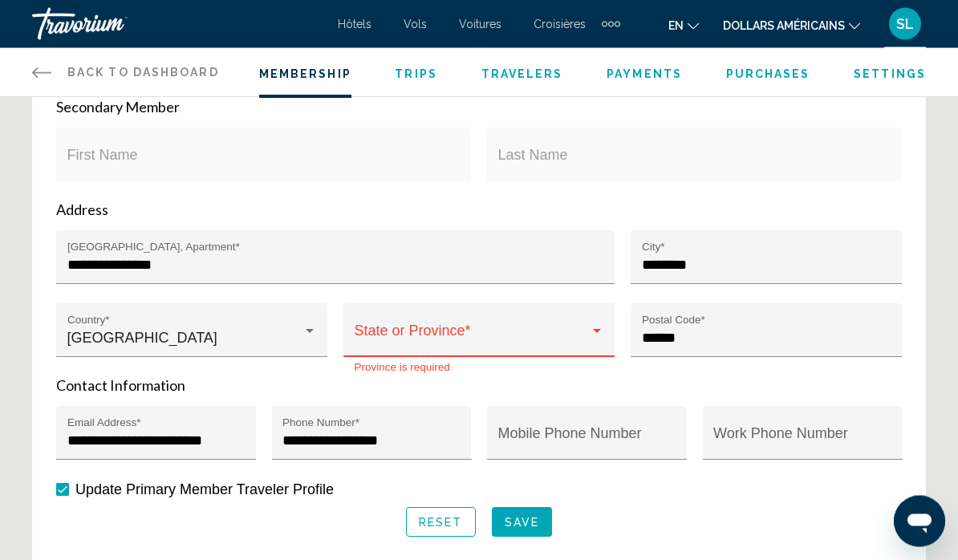
scroll to position [698, 0]
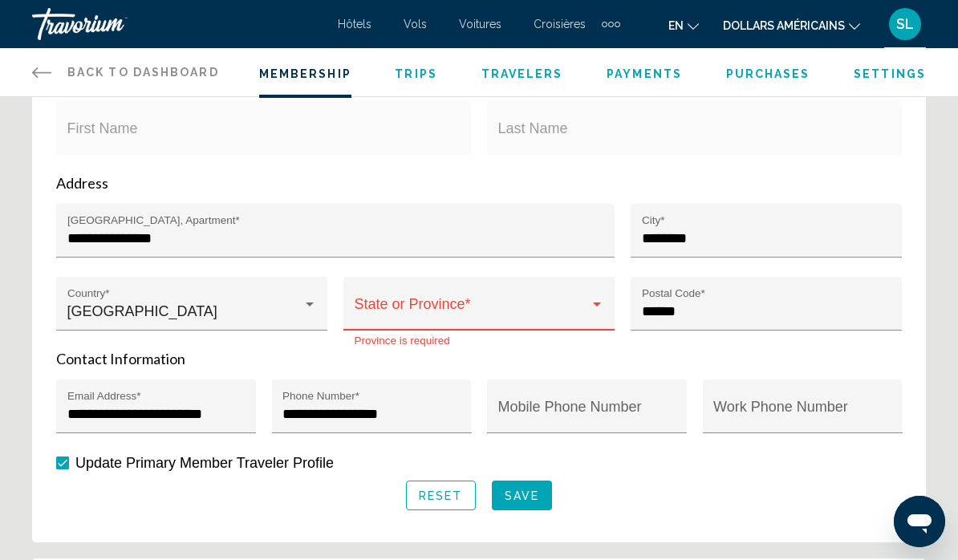
click at [588, 313] on span "Contenu principal" at bounding box center [472, 311] width 235 height 16
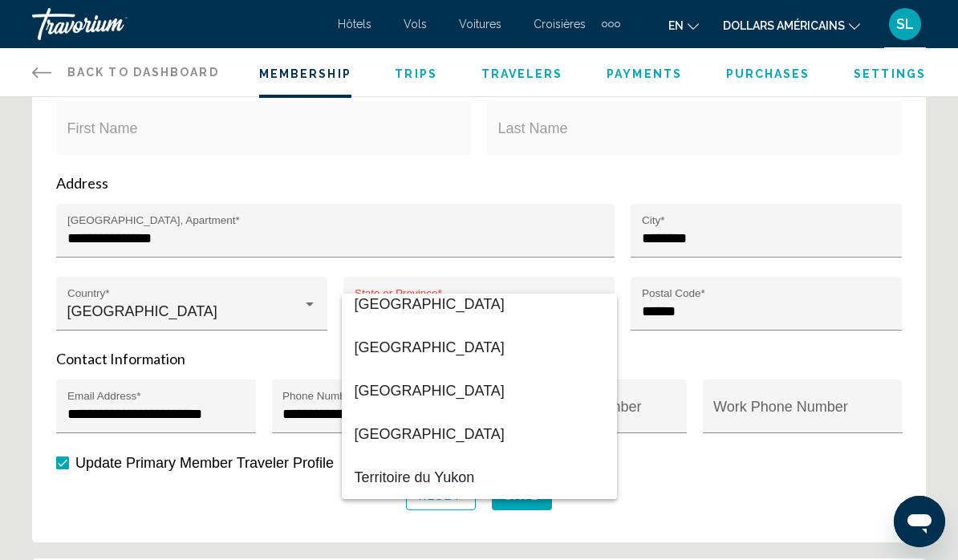
scroll to position [445, 0]
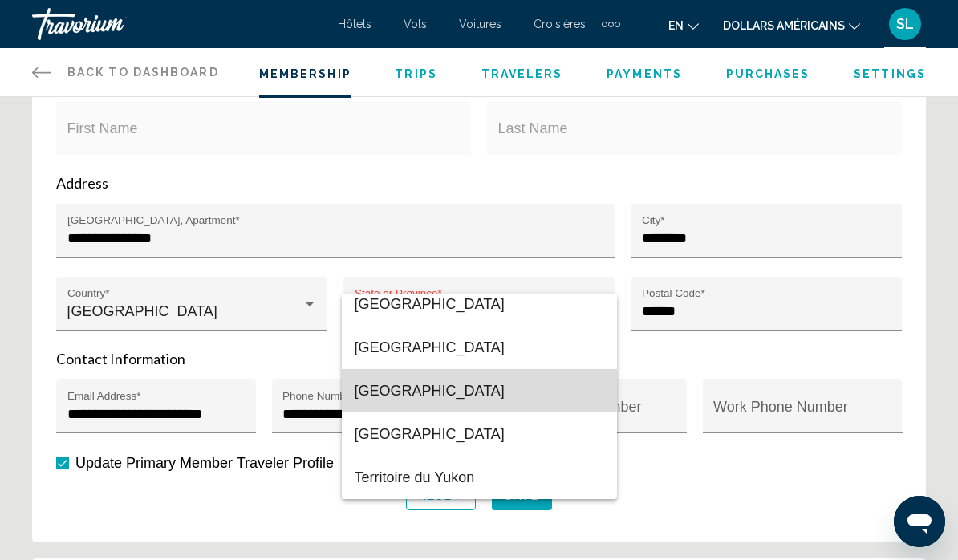
click at [381, 383] on font "[GEOGRAPHIC_DATA]" at bounding box center [430, 391] width 150 height 16
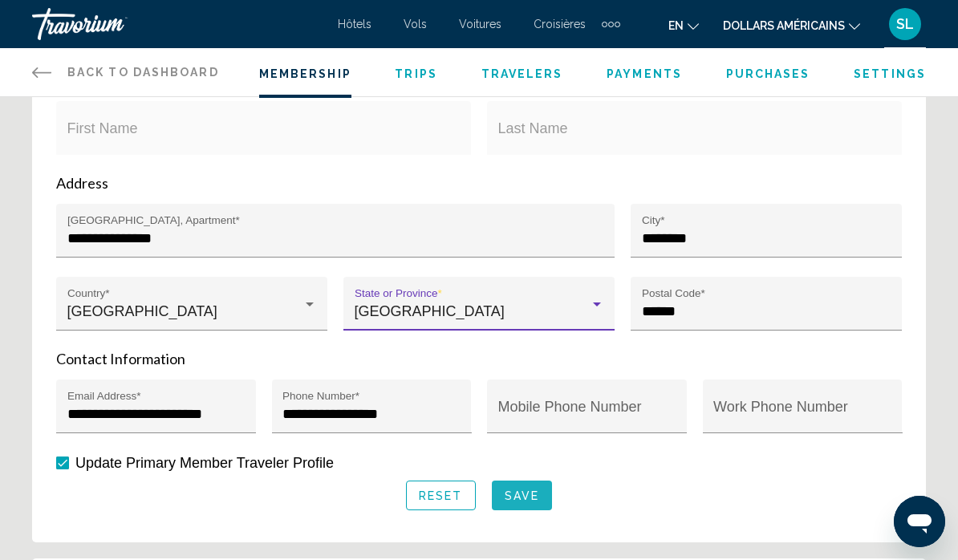
click at [524, 503] on span "Save" at bounding box center [522, 496] width 35 height 13
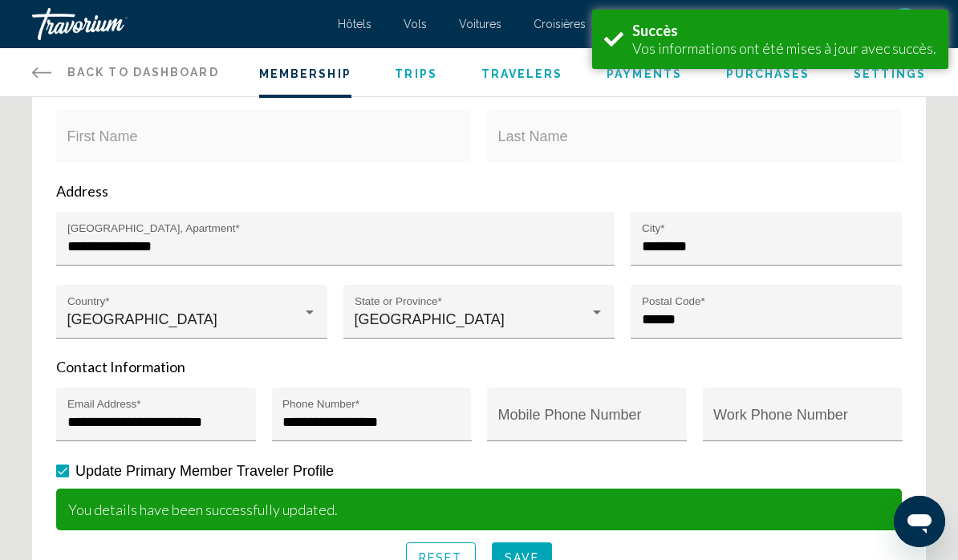
click at [531, 560] on span "Save" at bounding box center [522, 557] width 35 height 13
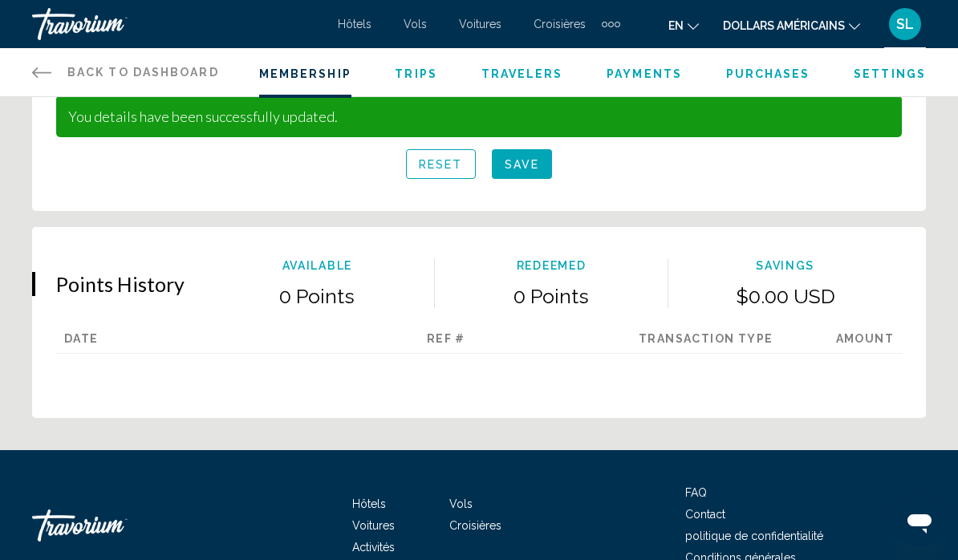
scroll to position [1115, 0]
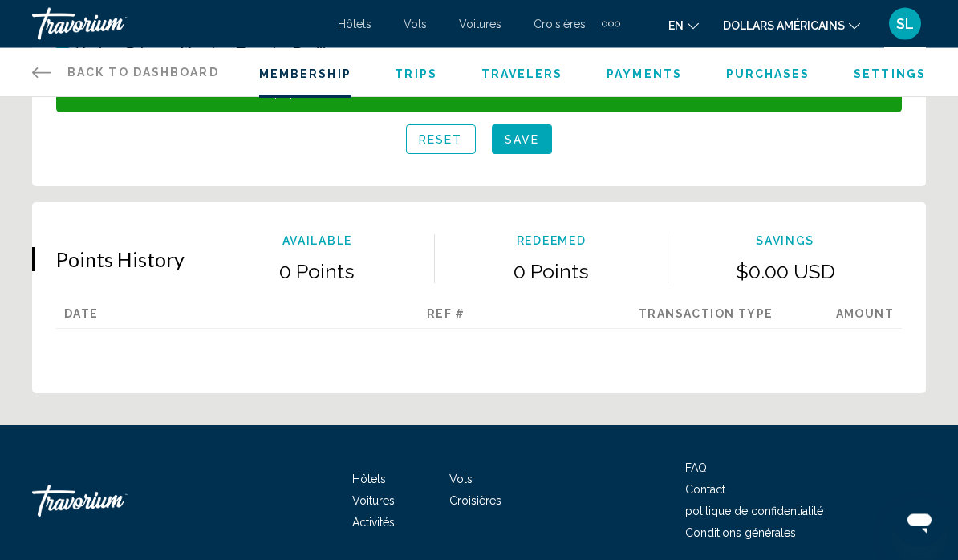
click at [368, 486] on font "Hôtels" at bounding box center [369, 480] width 34 height 13
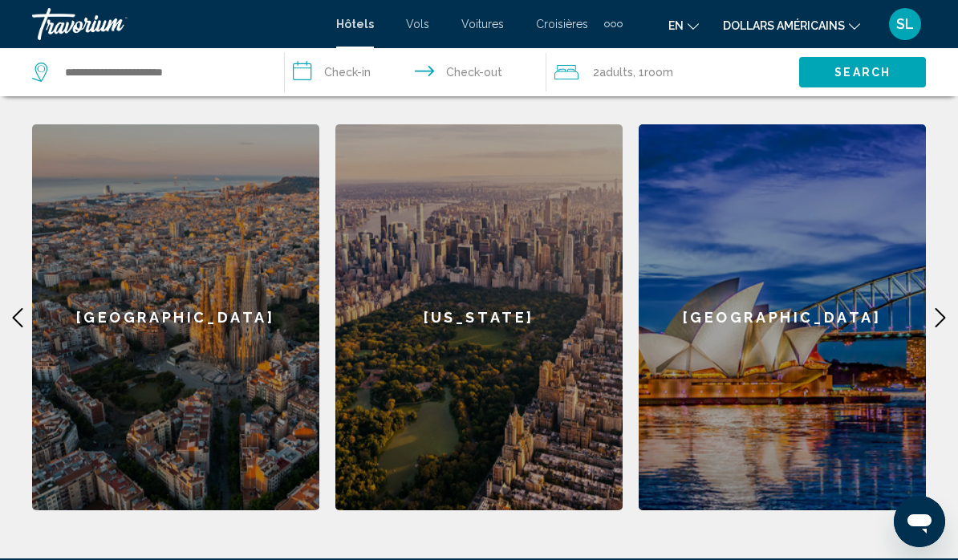
scroll to position [675, 0]
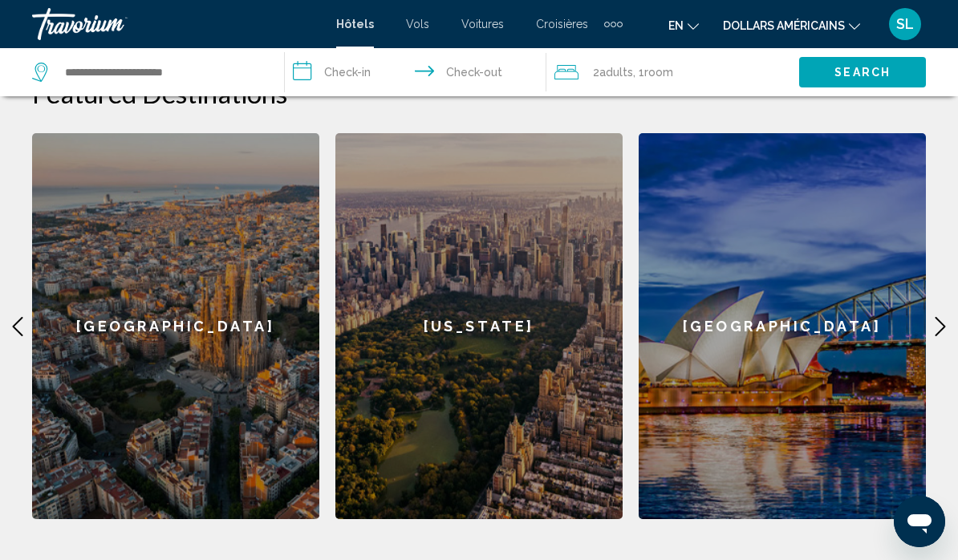
click at [482, 344] on div "[US_STATE]" at bounding box center [479, 326] width 287 height 386
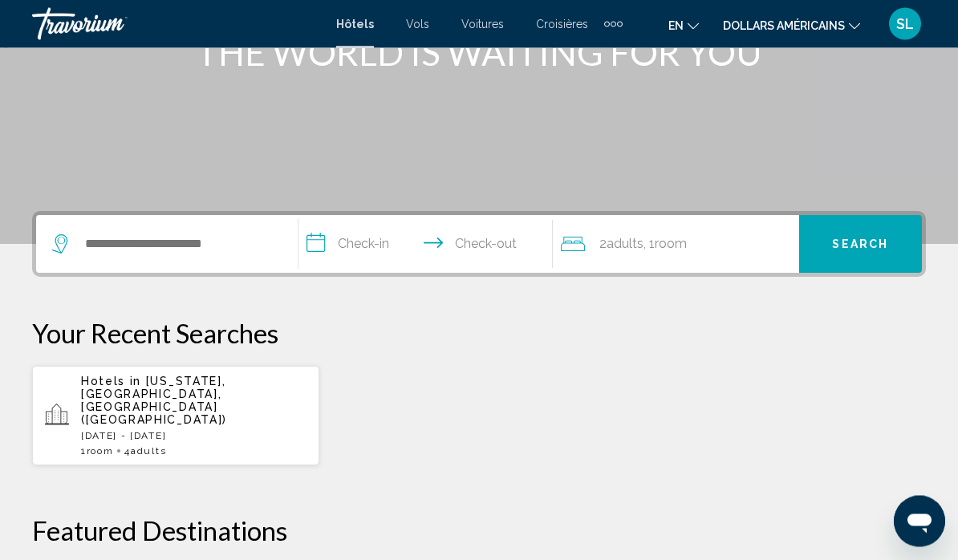
click at [182, 402] on div "Hotels in [US_STATE], [GEOGRAPHIC_DATA], [GEOGRAPHIC_DATA] ([GEOGRAPHIC_DATA]) …" at bounding box center [194, 417] width 226 height 82
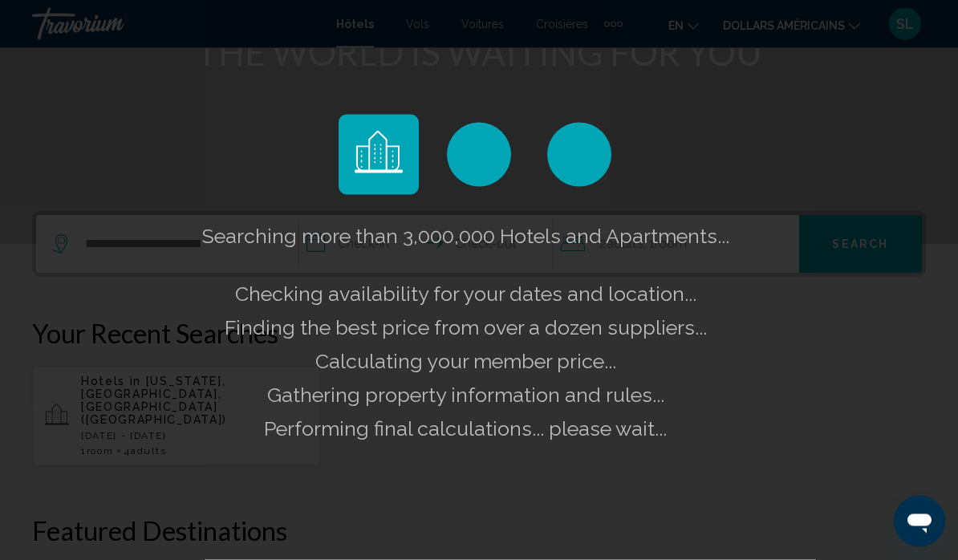
scroll to position [238, 0]
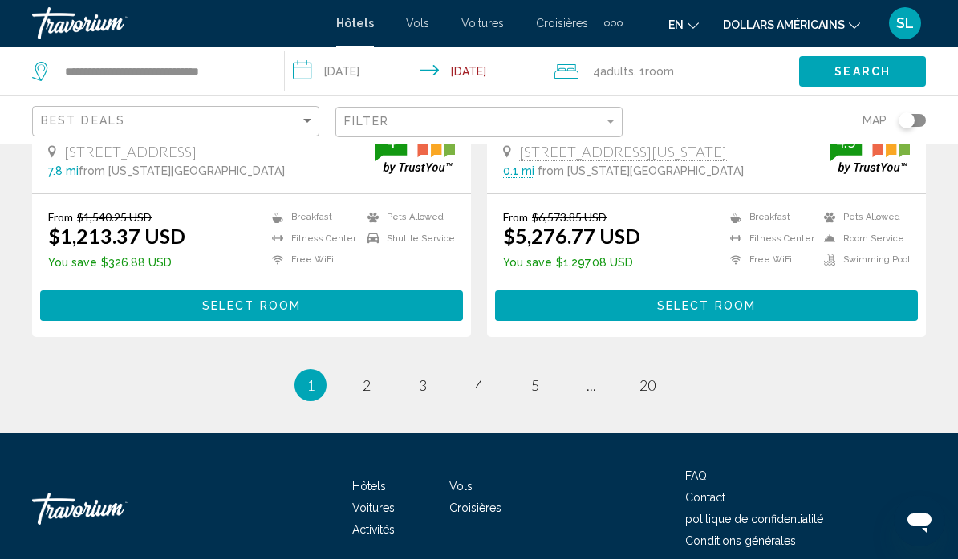
scroll to position [3316, 0]
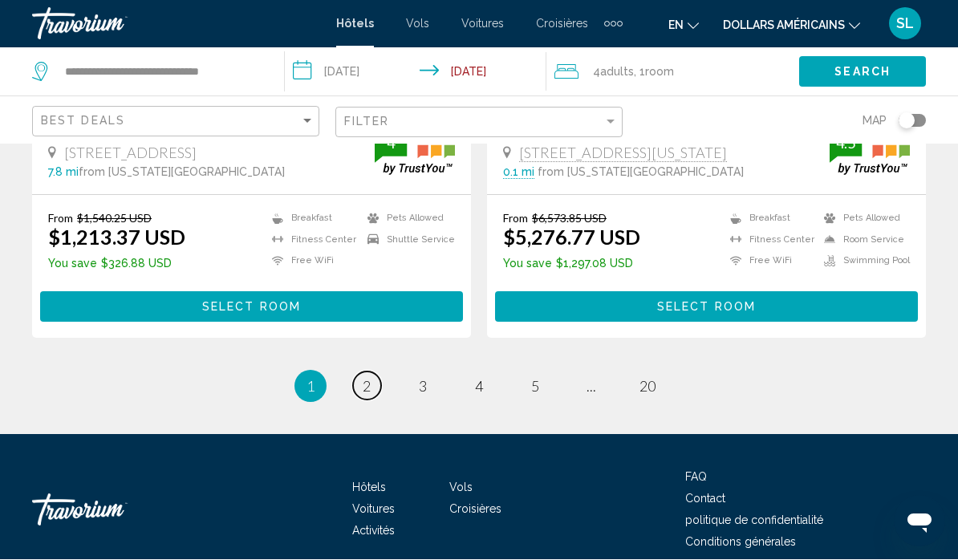
click at [371, 385] on span "2" at bounding box center [367, 387] width 8 height 18
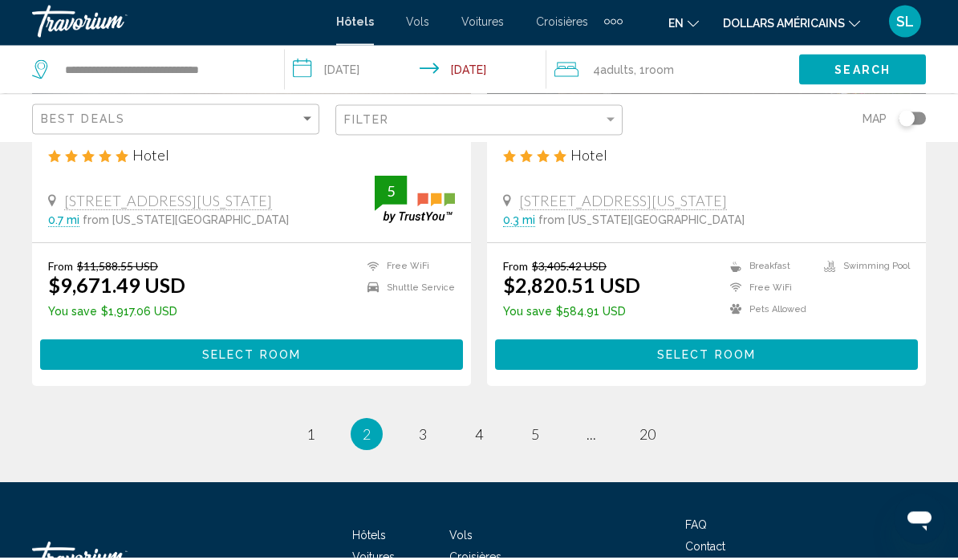
scroll to position [3292, 0]
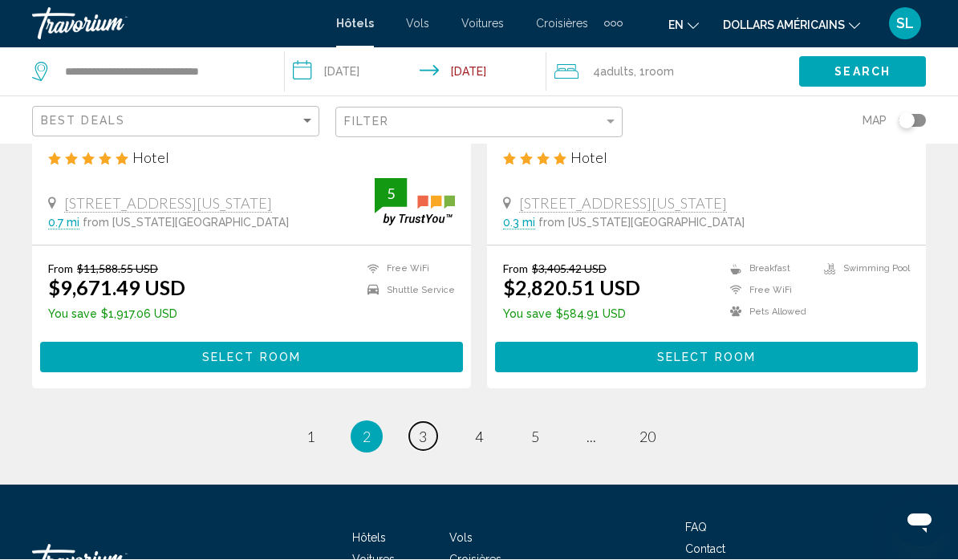
click at [428, 423] on link "page 3" at bounding box center [423, 437] width 28 height 28
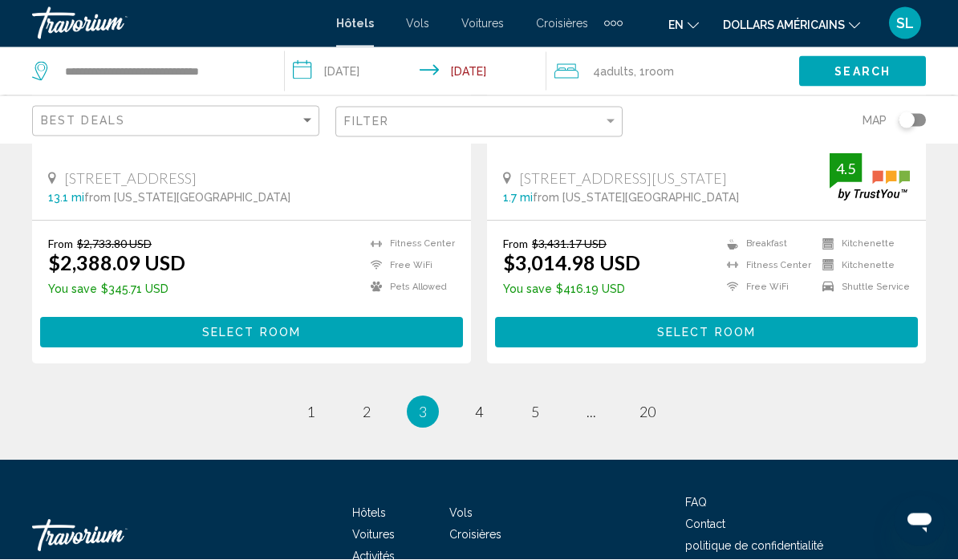
scroll to position [3292, 0]
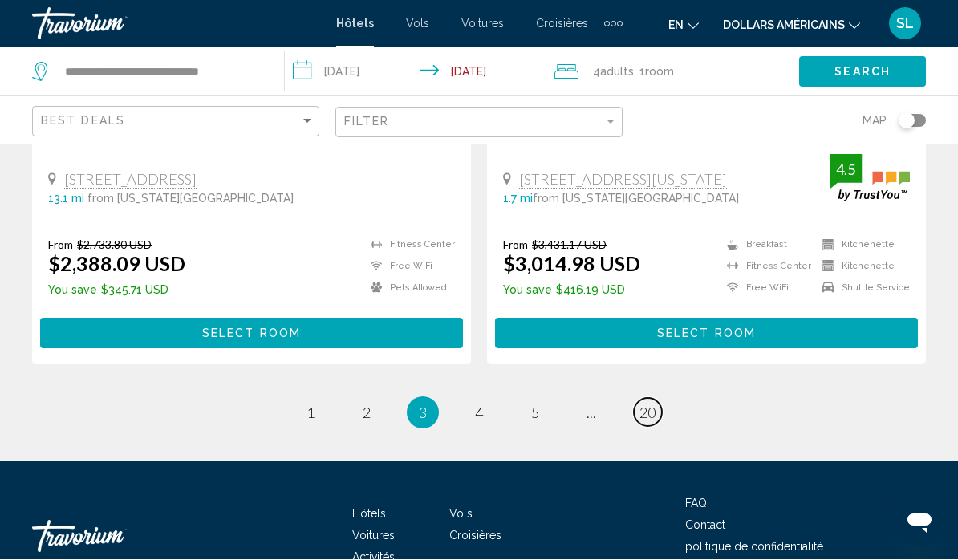
click at [649, 405] on span "20" at bounding box center [648, 414] width 16 height 18
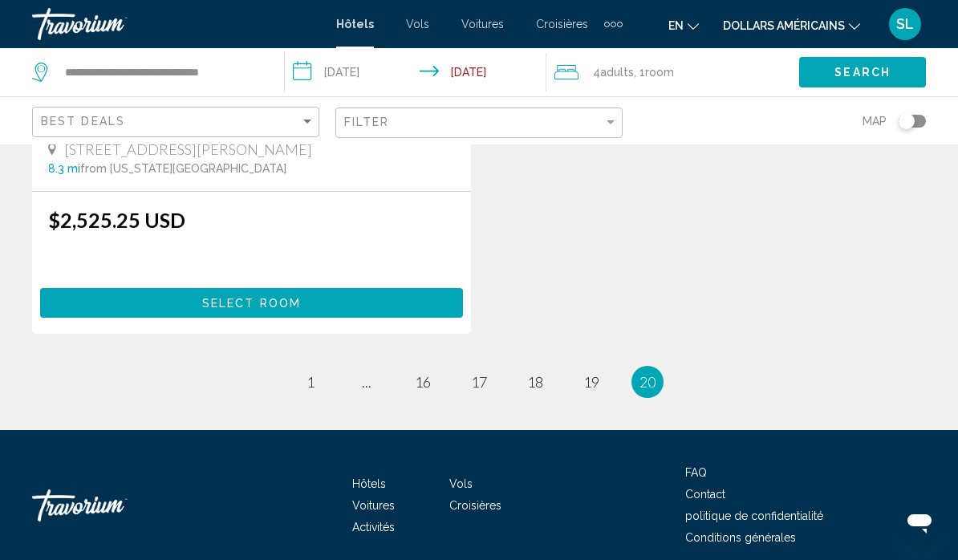
scroll to position [367, 0]
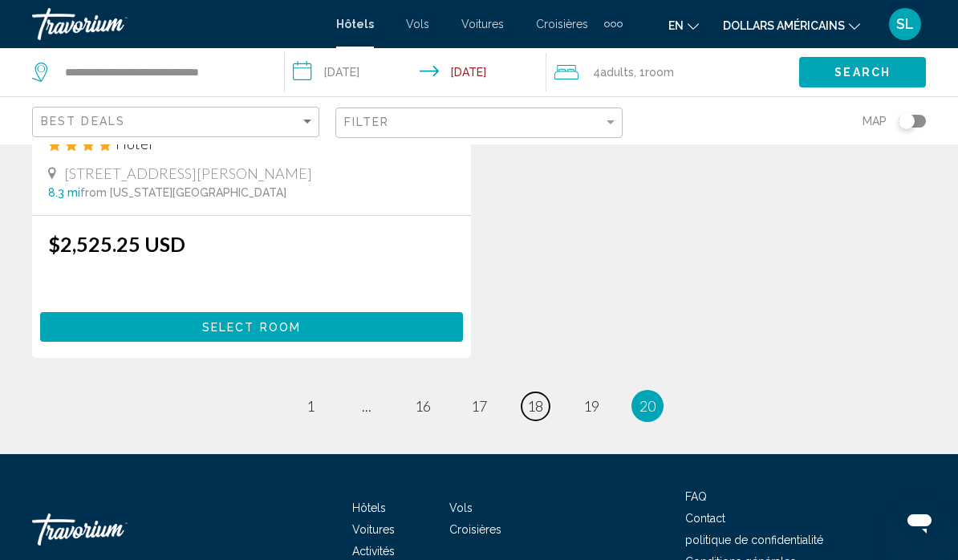
click at [528, 417] on link "page 18" at bounding box center [536, 407] width 28 height 28
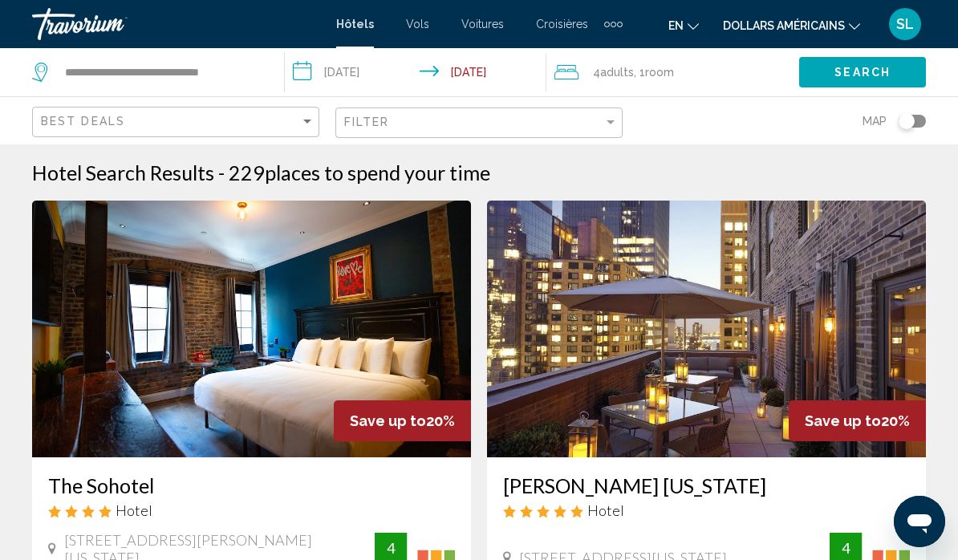
click at [920, 122] on div "Toggle map" at bounding box center [912, 121] width 27 height 13
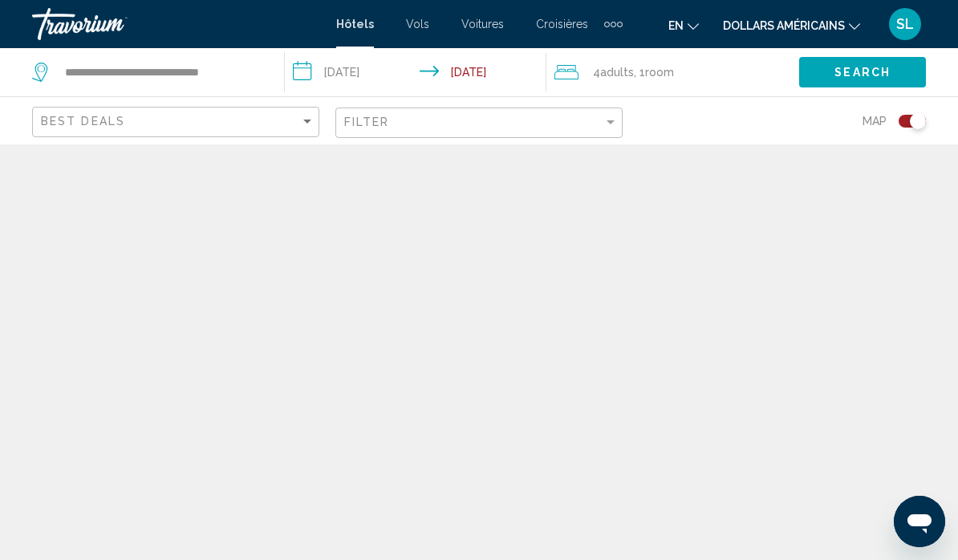
scroll to position [70, 0]
